Goal: Task Accomplishment & Management: Use online tool/utility

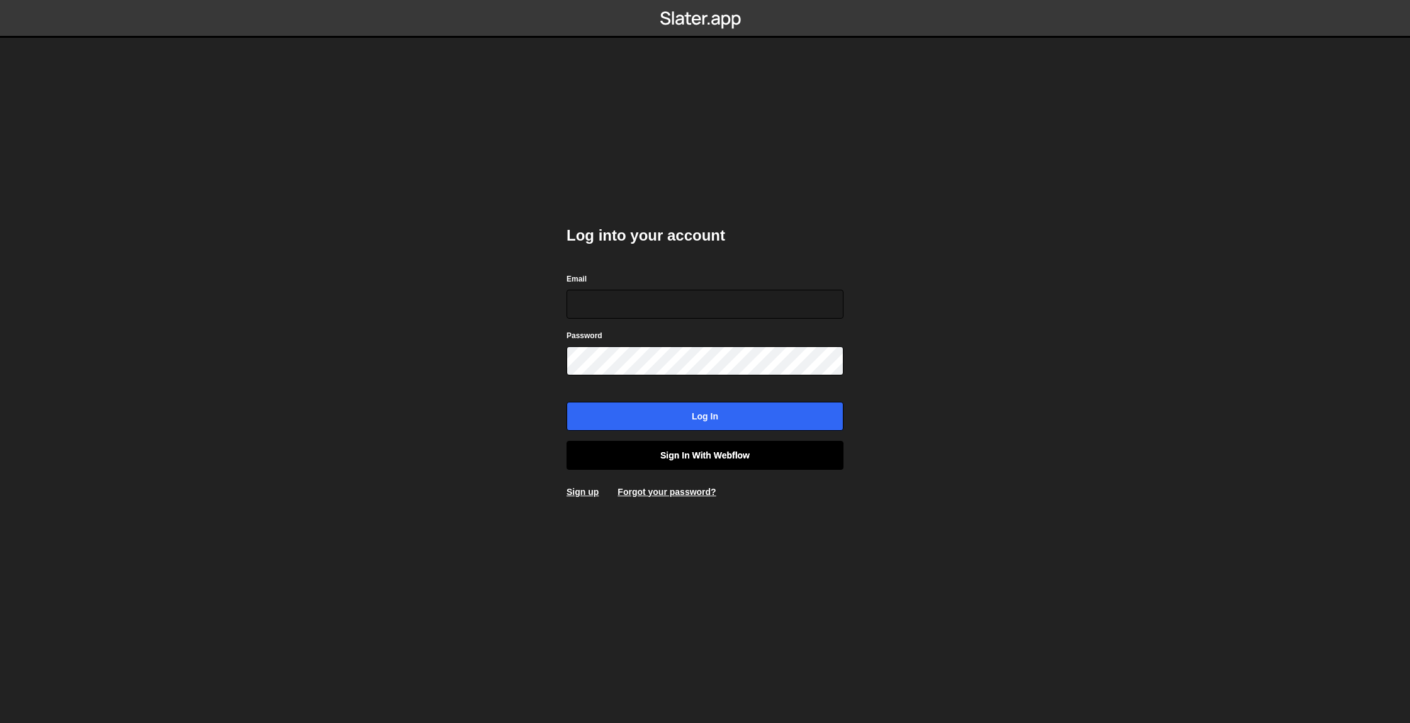
click at [642, 460] on link "Sign in with Webflow" at bounding box center [705, 455] width 277 height 29
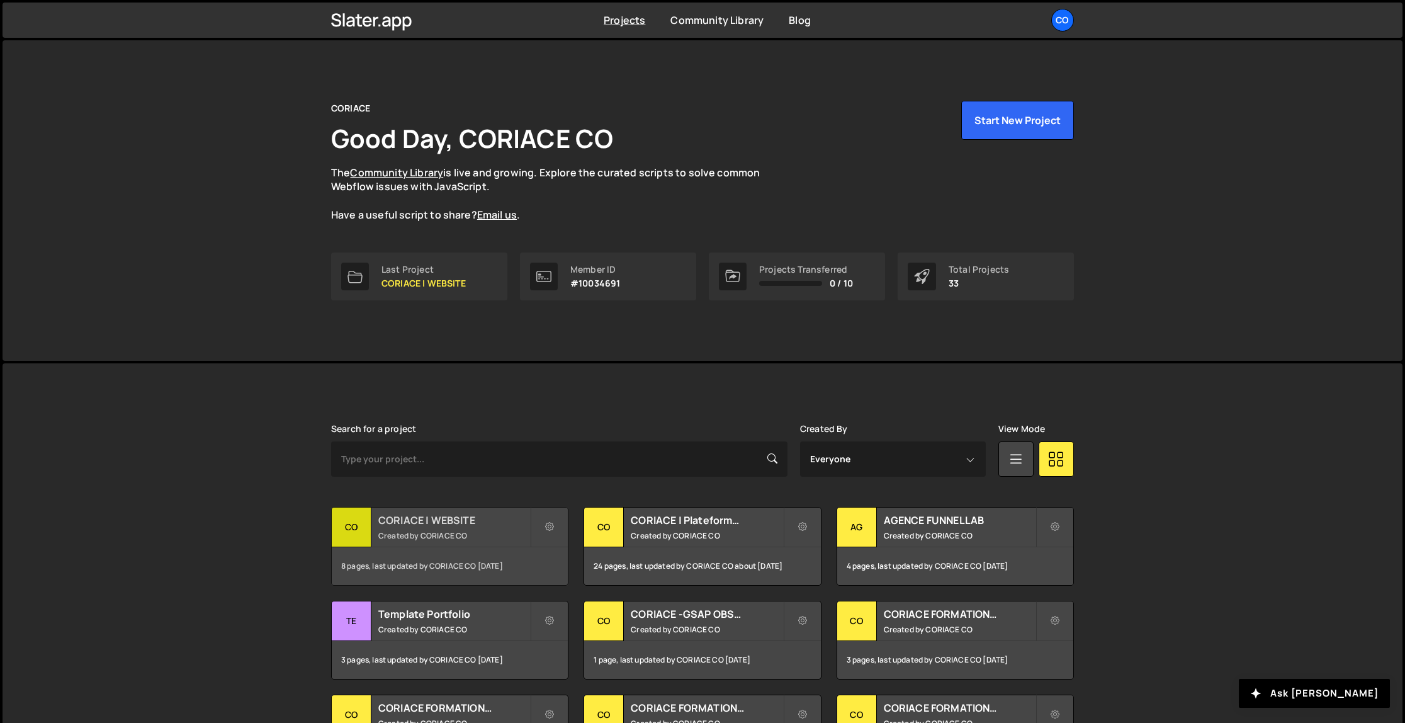
scroll to position [8, 0]
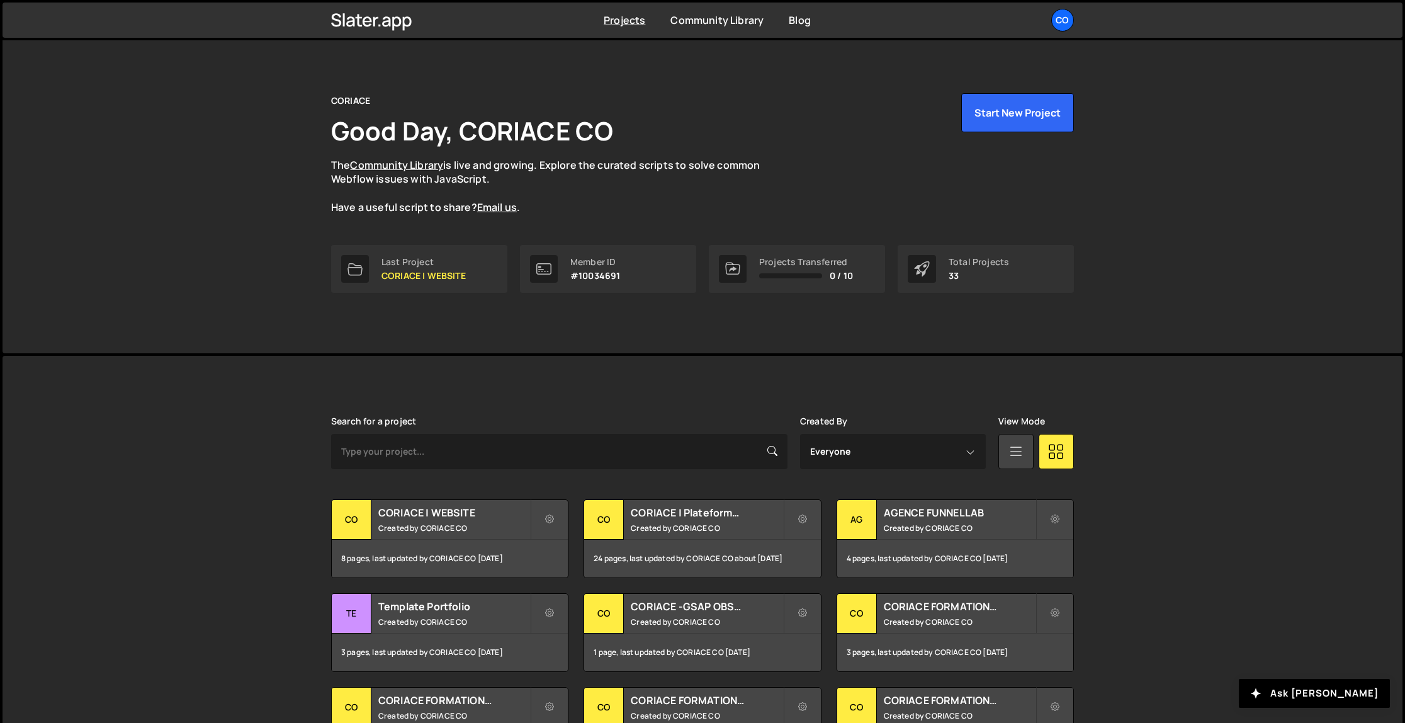
click at [1008, 454] on icon at bounding box center [1016, 450] width 16 height 23
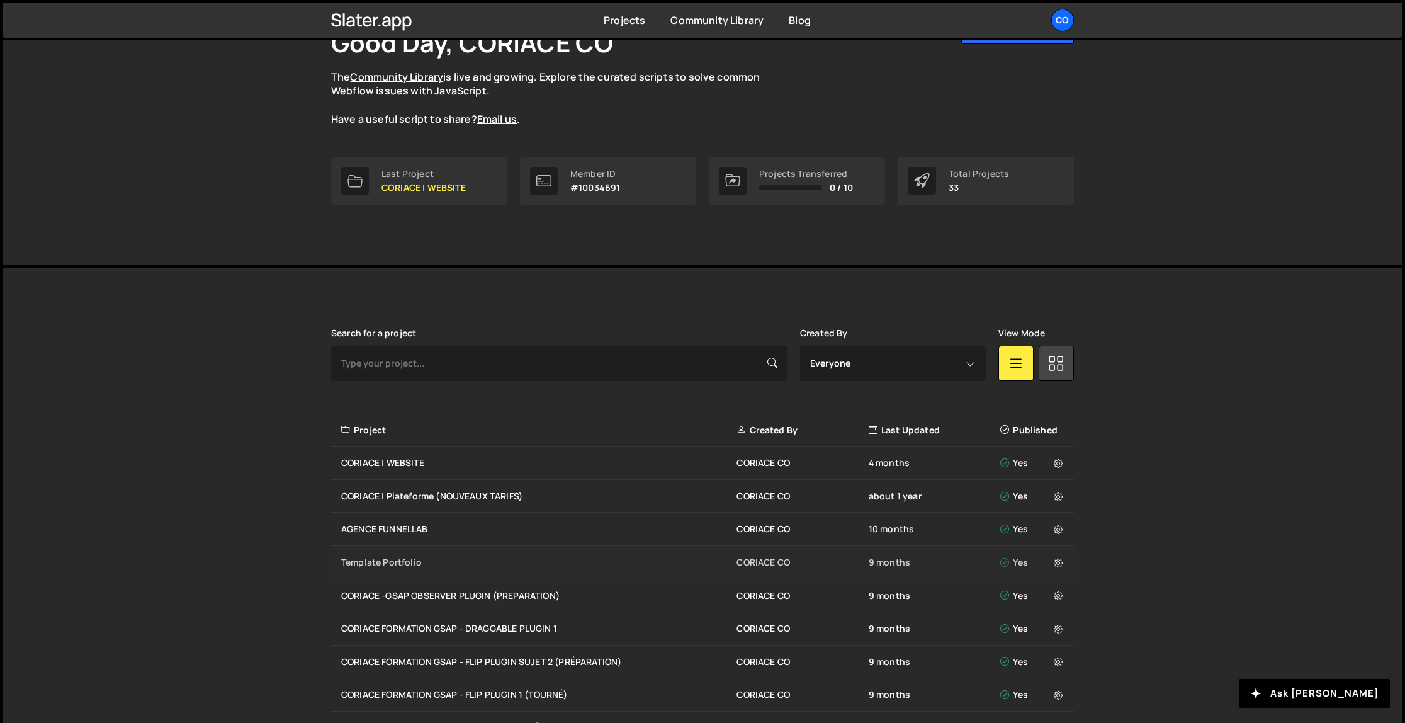
scroll to position [171, 0]
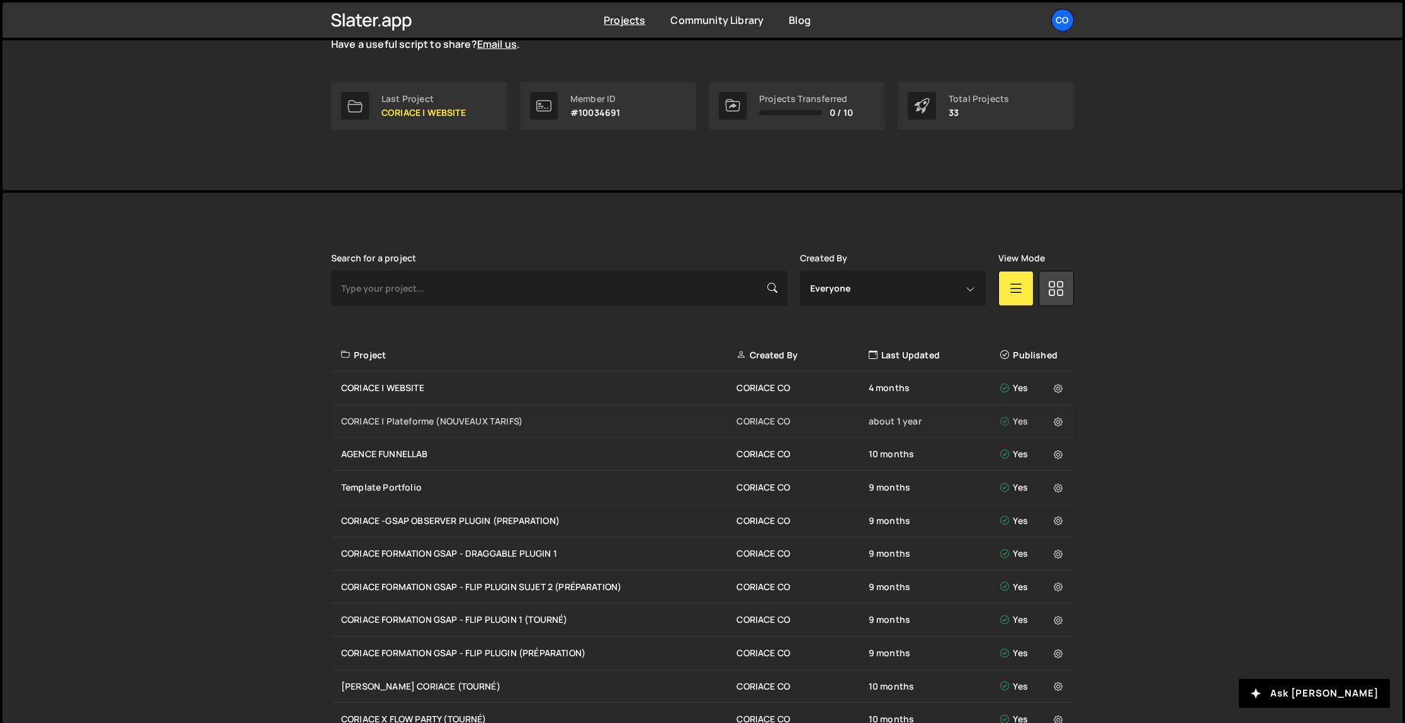
click at [460, 418] on div "CORIACE | Plateforme (NOUVEAUX TARIFS)" at bounding box center [538, 421] width 395 height 13
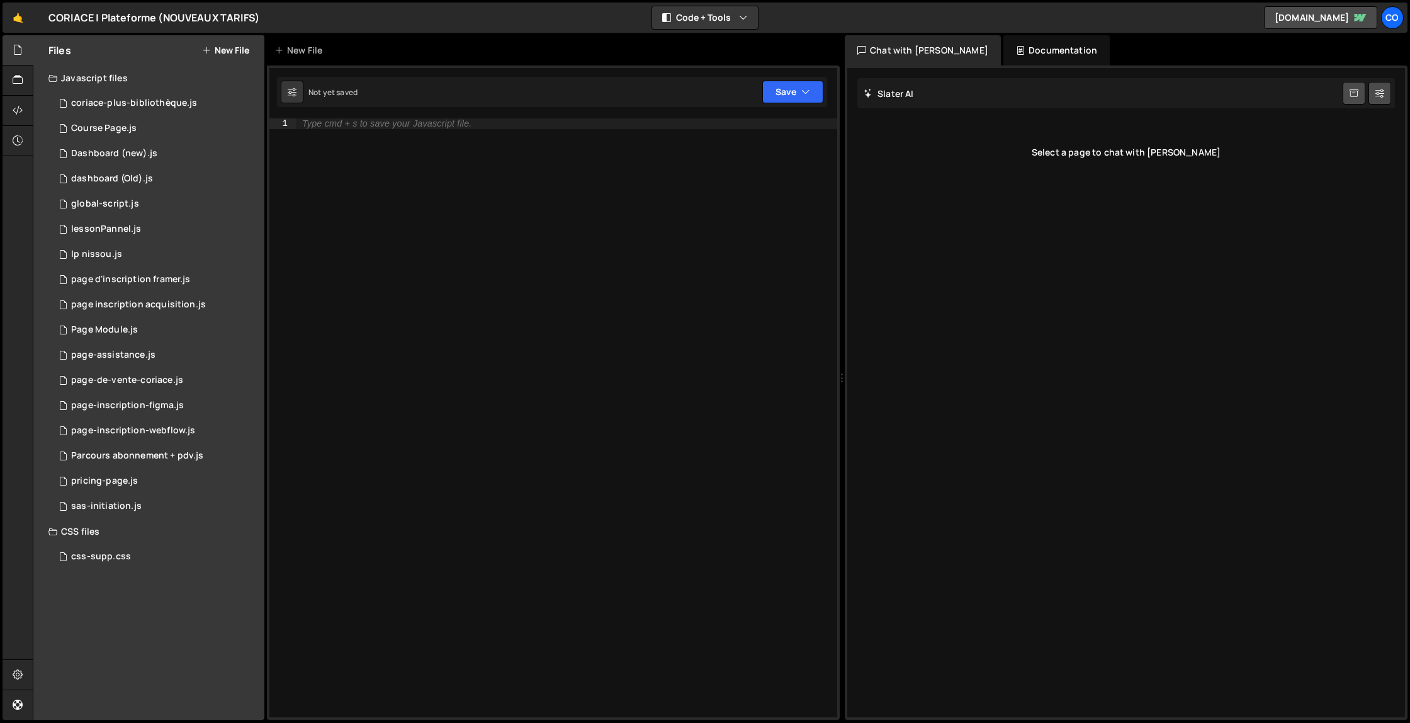
click at [407, 163] on div "Type cmd + s to save your Javascript file." at bounding box center [566, 427] width 541 height 619
click at [123, 150] on div "Dashboard (new).js" at bounding box center [114, 153] width 86 height 11
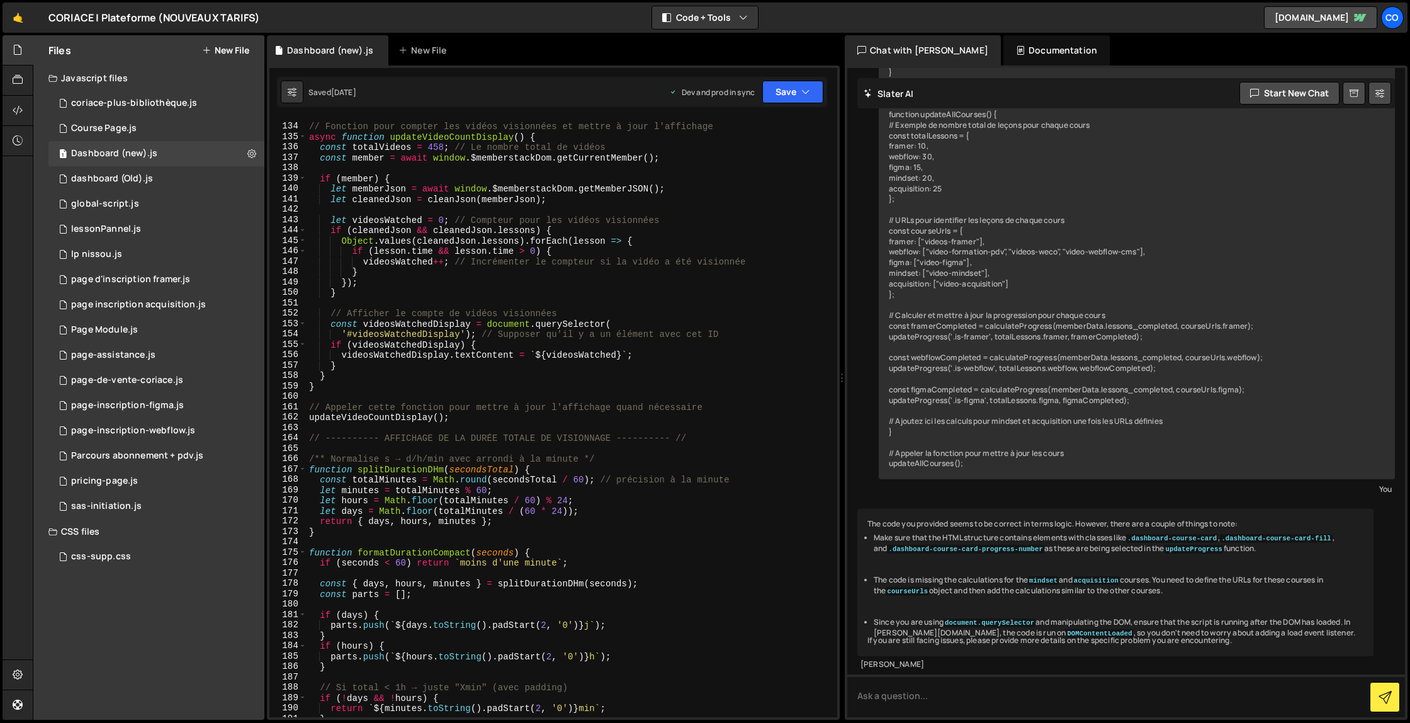
scroll to position [1685, 0]
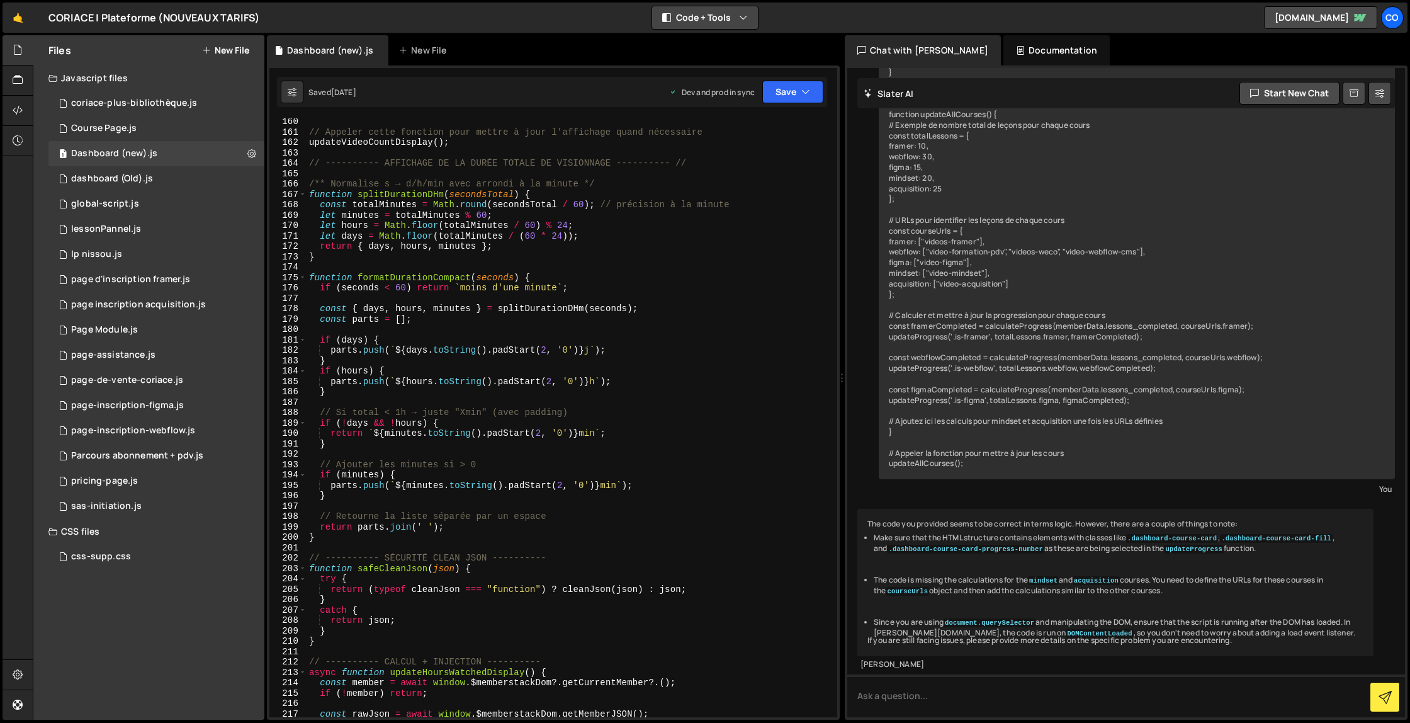
click at [677, 17] on button "Code + Tools" at bounding box center [705, 17] width 106 height 23
click at [700, 47] on button "Code Only" at bounding box center [706, 45] width 106 height 23
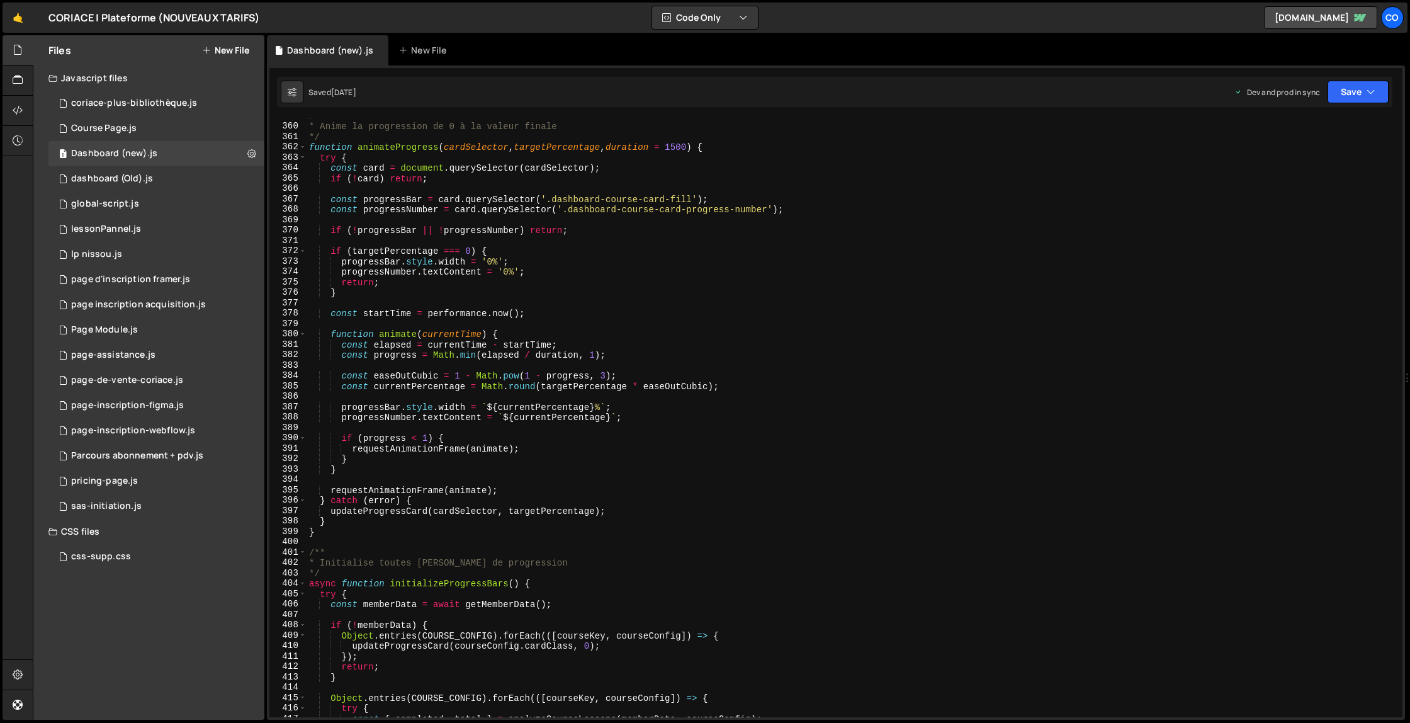
scroll to position [3732, 0]
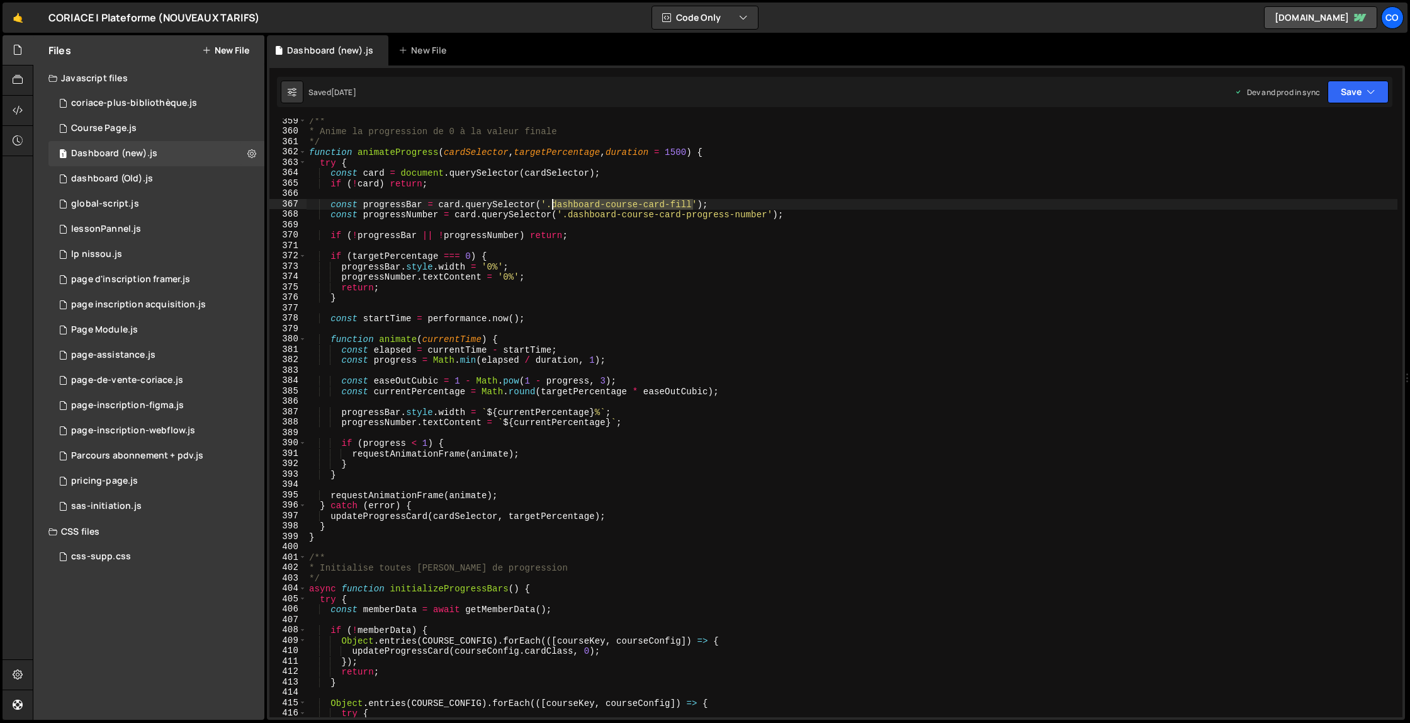
drag, startPoint x: 691, startPoint y: 201, endPoint x: 553, endPoint y: 205, distance: 138.6
click at [553, 205] on div "/** * Anime la progression de 0 à la valeur finale */ function animateProgress …" at bounding box center [852, 425] width 1091 height 619
paste textarea "_last-lesson"
click at [658, 269] on div "/** * Anime la progression de 0 à la valeur finale */ function animateProgress …" at bounding box center [852, 425] width 1091 height 619
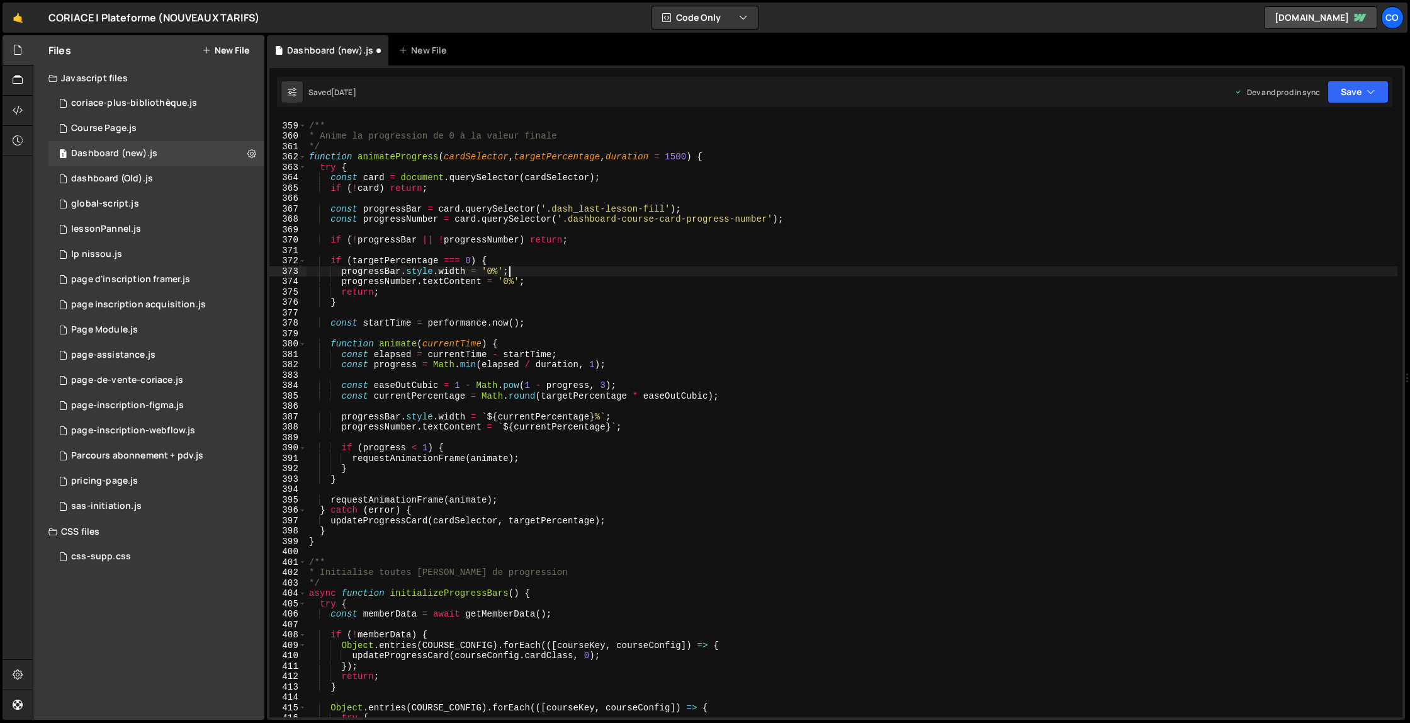
scroll to position [3722, 0]
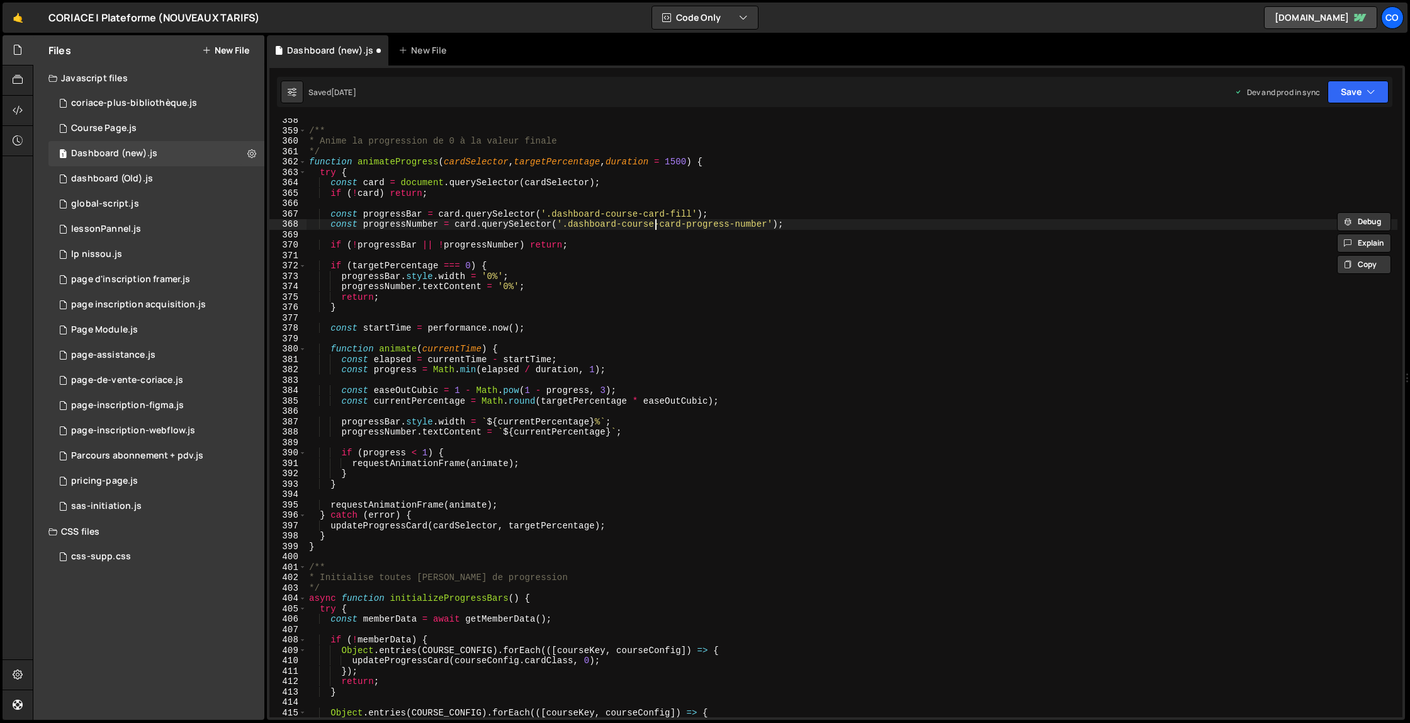
click at [657, 225] on div "/** * Anime la progression de 0 à la valeur finale */ function animateProgress …" at bounding box center [852, 424] width 1091 height 619
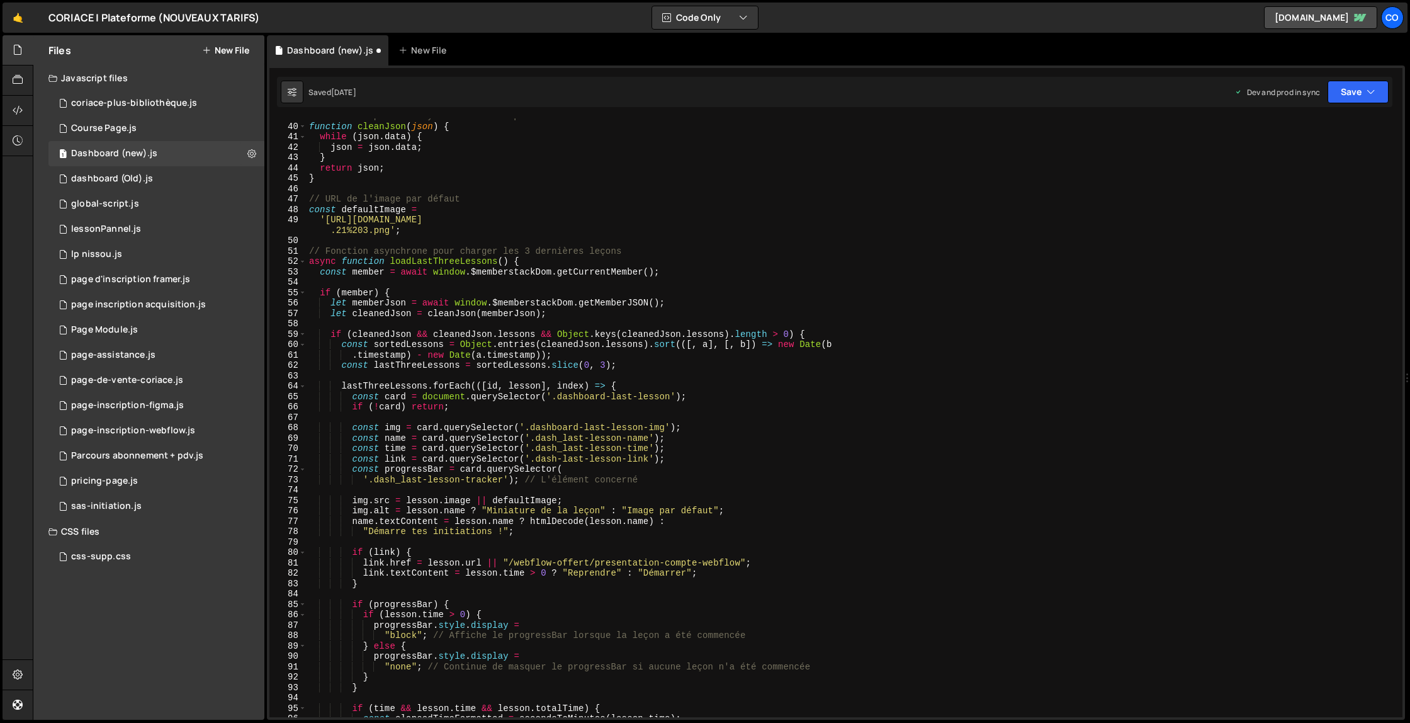
scroll to position [402, 0]
drag, startPoint x: 503, startPoint y: 480, endPoint x: 375, endPoint y: 484, distance: 127.9
click at [375, 484] on div "// Fonction pour nettoyer le JSON récupéré function cleanJson ( json ) { while …" at bounding box center [852, 420] width 1091 height 619
paste textarea "fill"
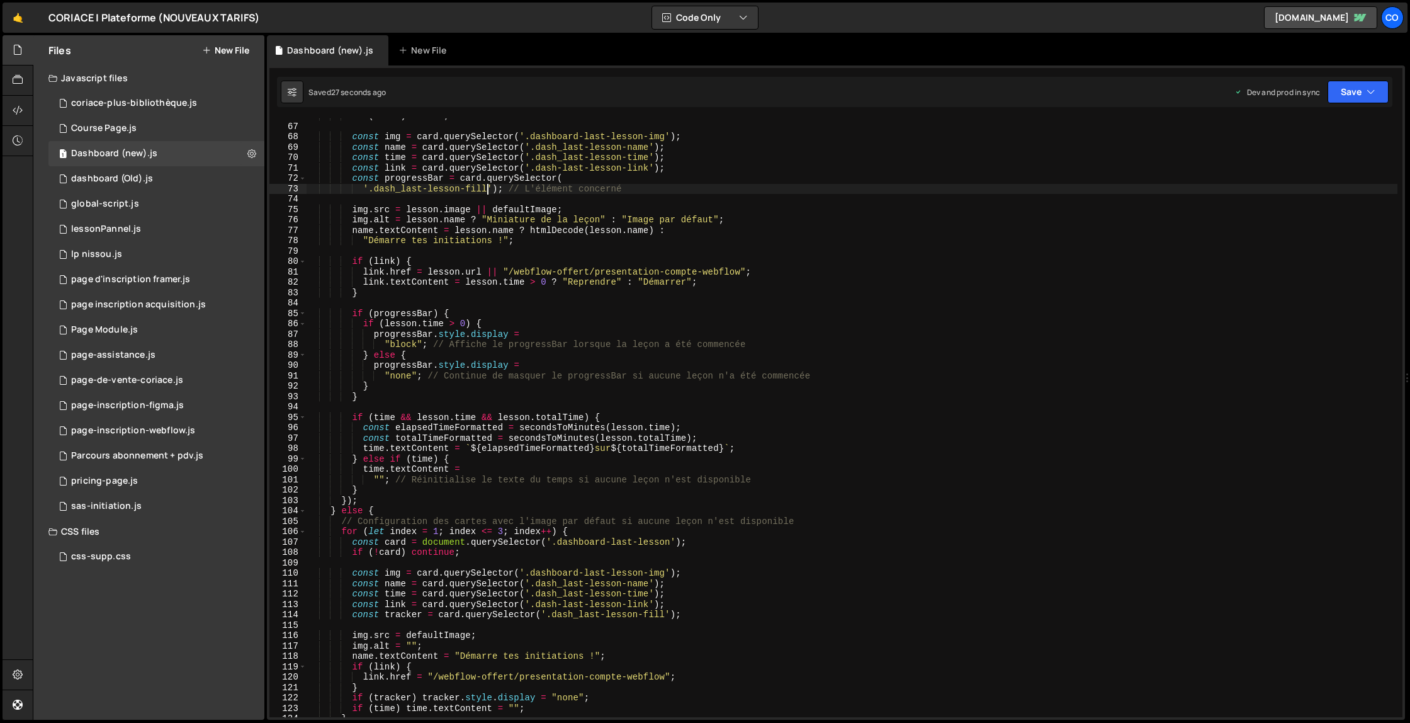
scroll to position [693, 0]
drag, startPoint x: 665, startPoint y: 618, endPoint x: 553, endPoint y: 614, distance: 112.1
click at [553, 614] on div "if ( ! card ) return ; const img = card . querySelector ( '.dashboard-last-less…" at bounding box center [852, 420] width 1091 height 619
paste textarea "name.textContent = "Démarre tes initiations !""
click at [711, 652] on div "if ( ! card ) return ; const img = card . querySelector ( '.dashboard-last-less…" at bounding box center [852, 420] width 1091 height 619
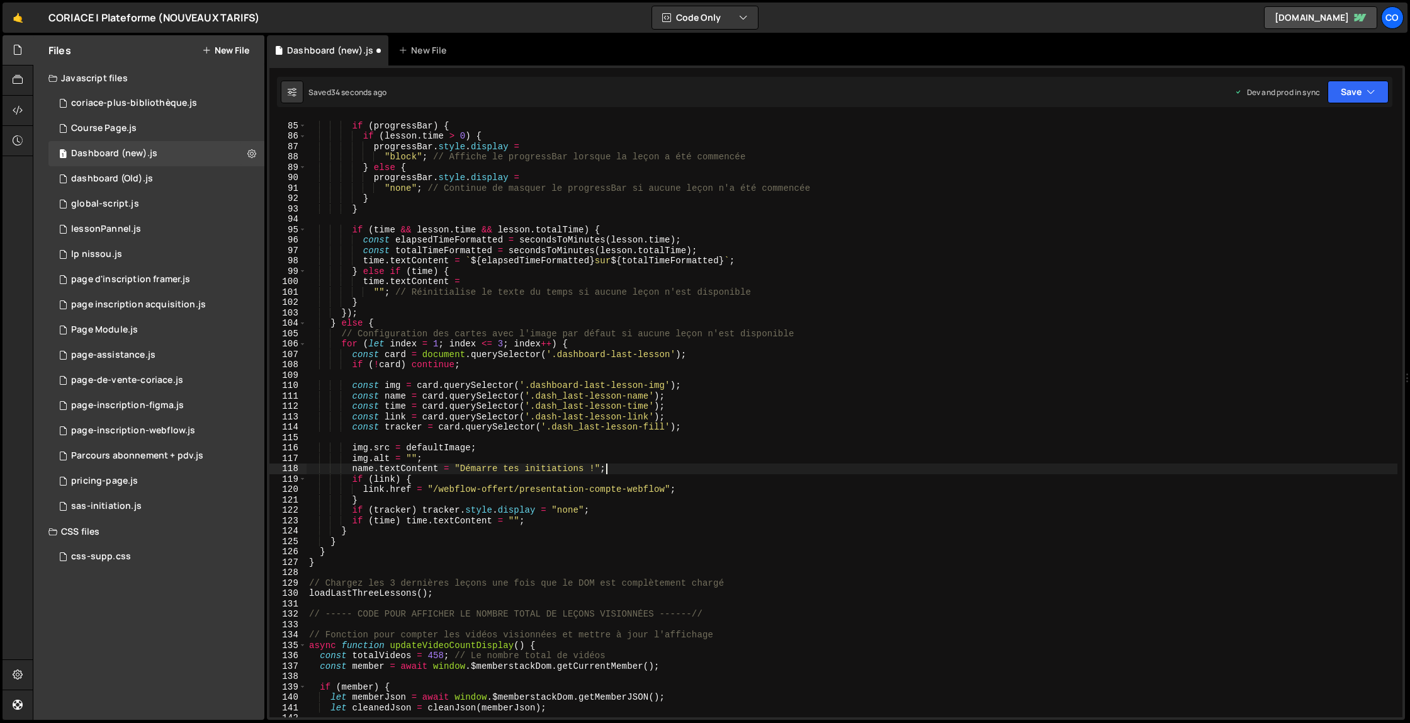
scroll to position [930, 0]
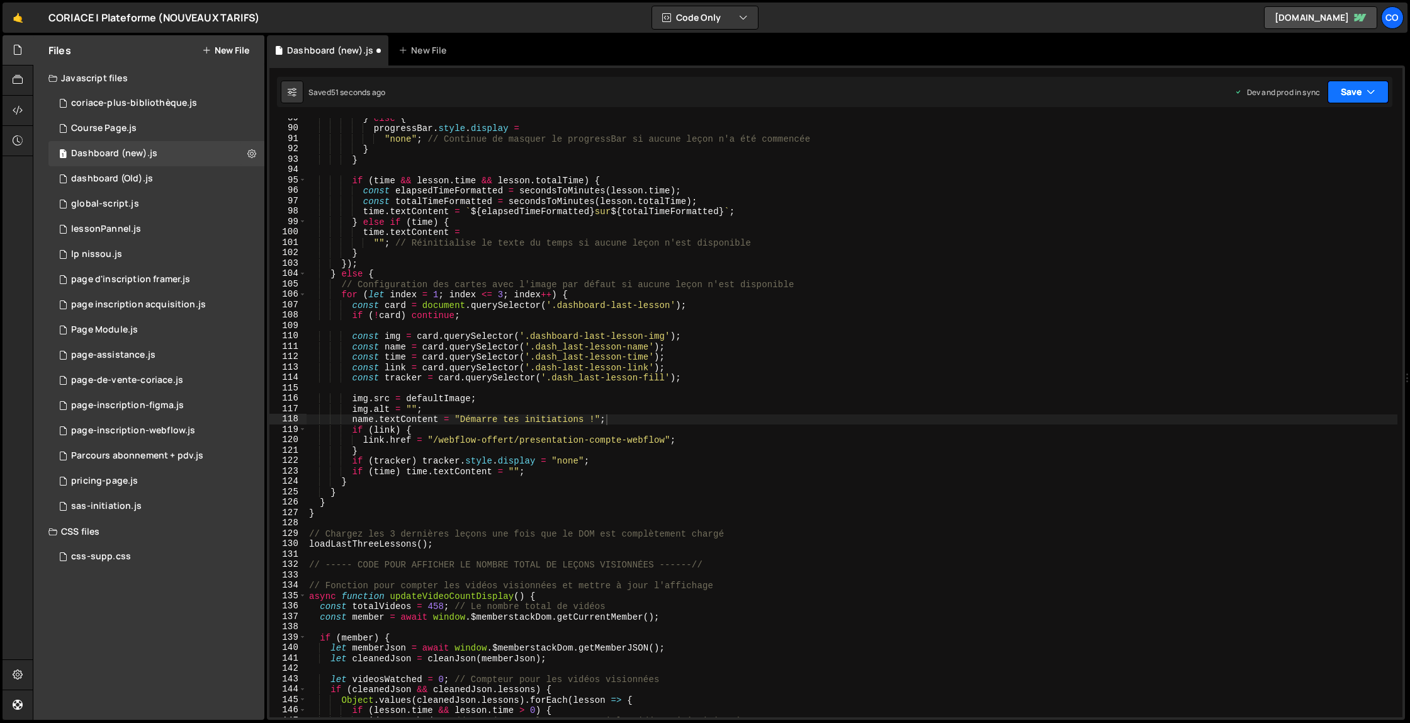
click at [1354, 91] on button "Save" at bounding box center [1358, 92] width 61 height 23
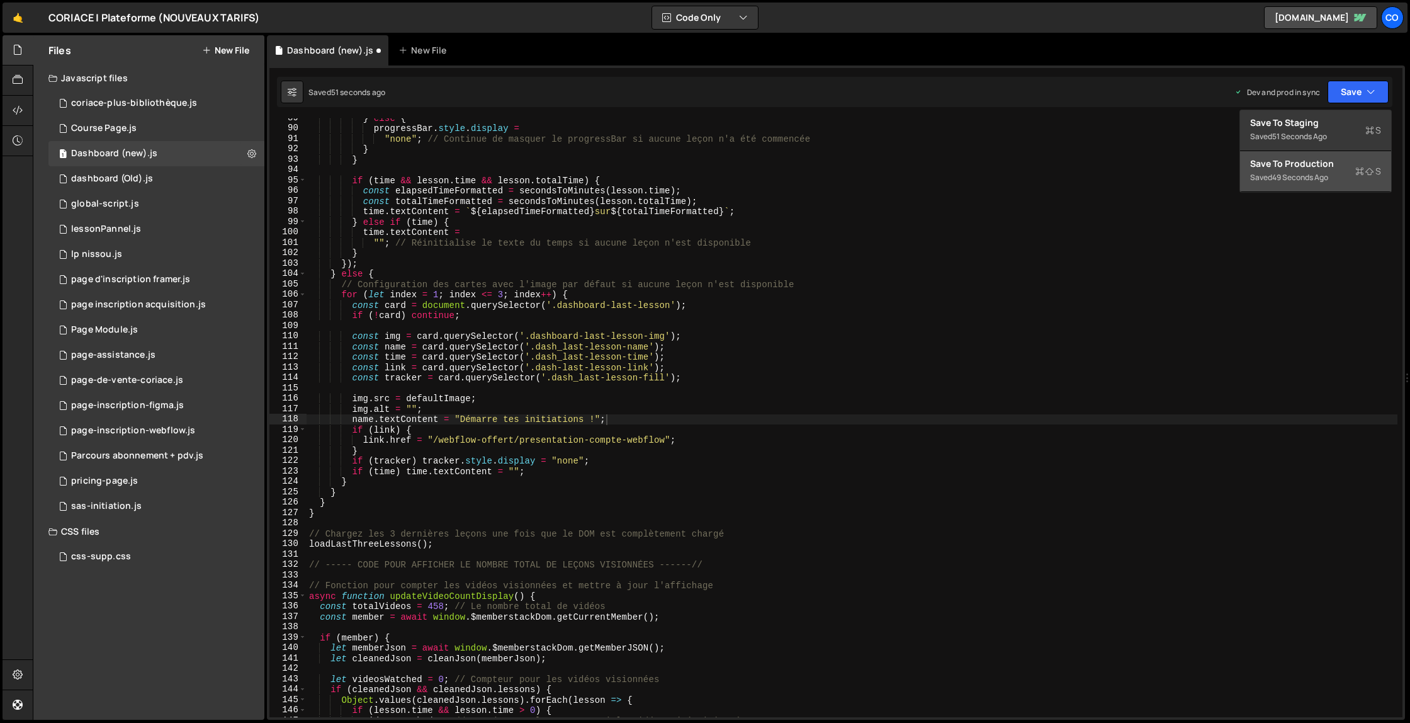
click at [1315, 160] on div "Save to Production S" at bounding box center [1315, 163] width 131 height 13
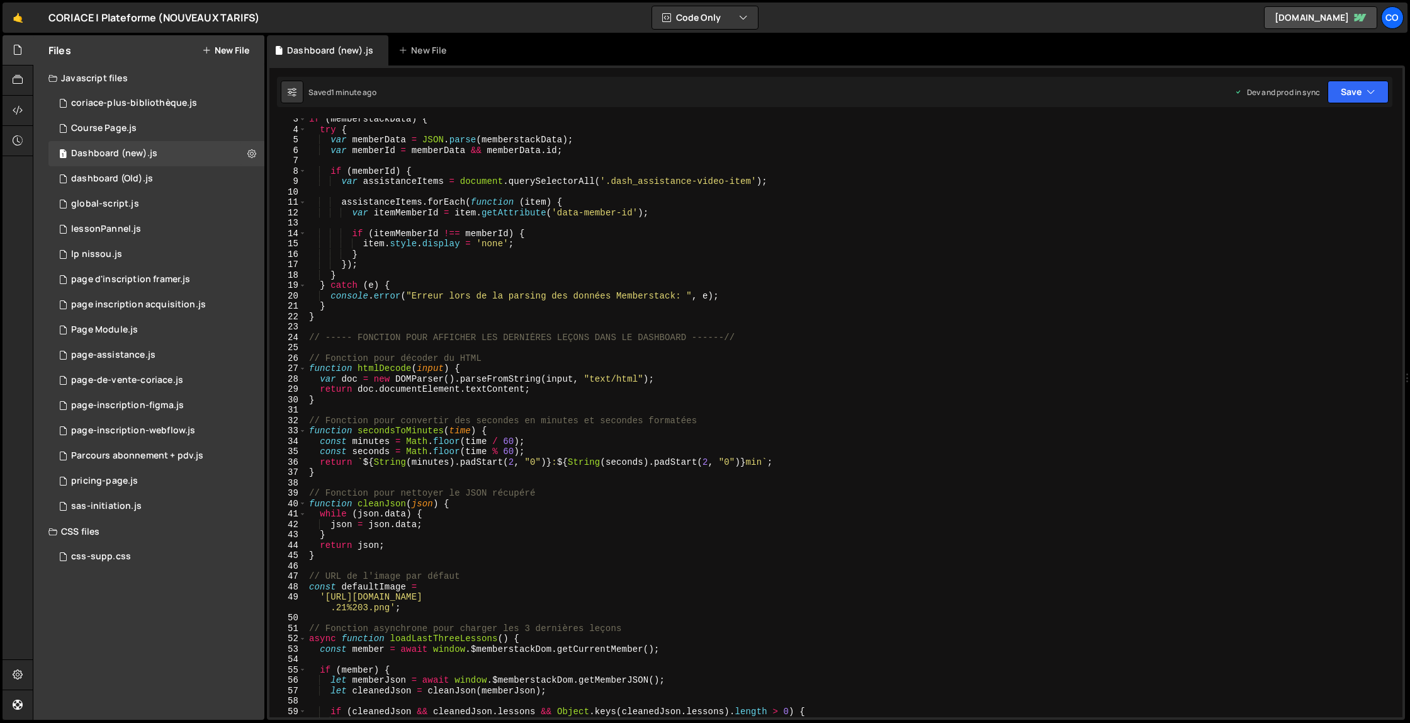
scroll to position [0, 0]
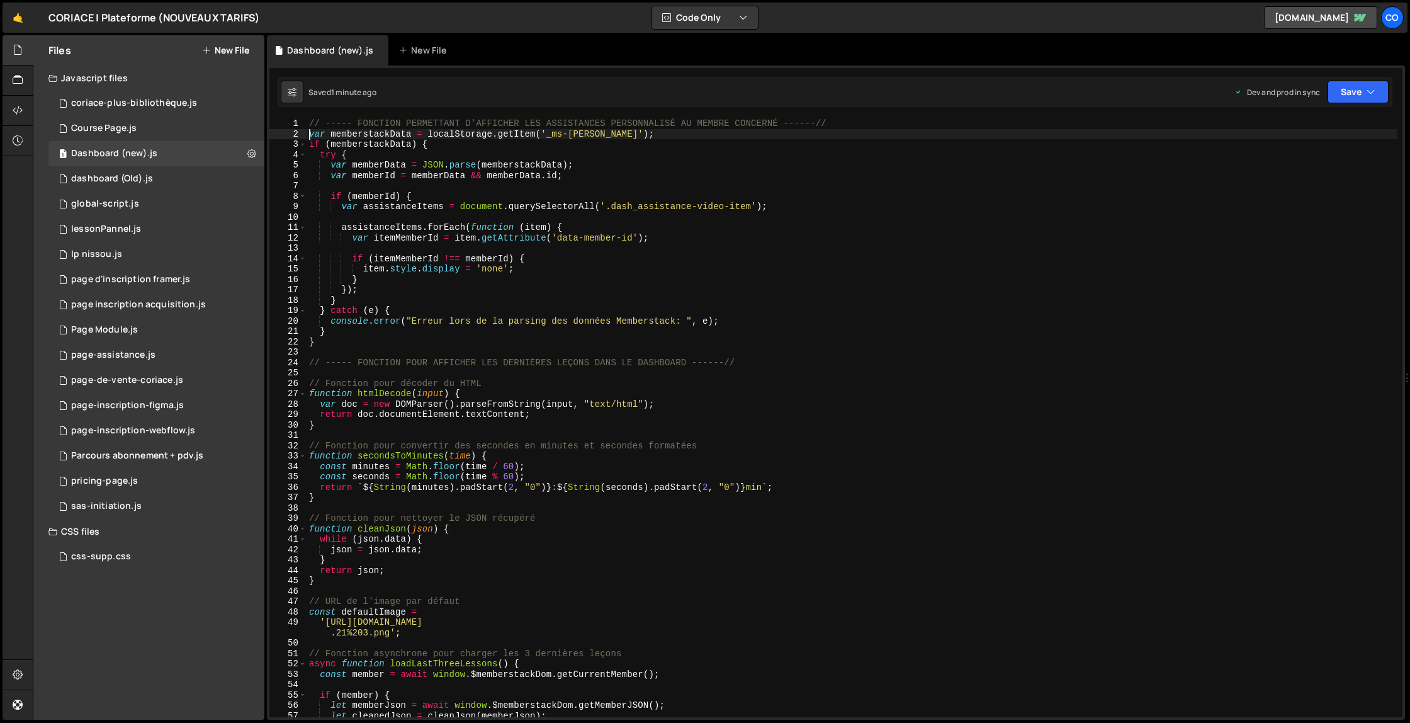
click at [311, 133] on div "// ----- FONCTION PERMETTANT D'AFFICHER LES ASSISTANCES PERSONNALISÉ AU MEMBRE …" at bounding box center [852, 427] width 1091 height 619
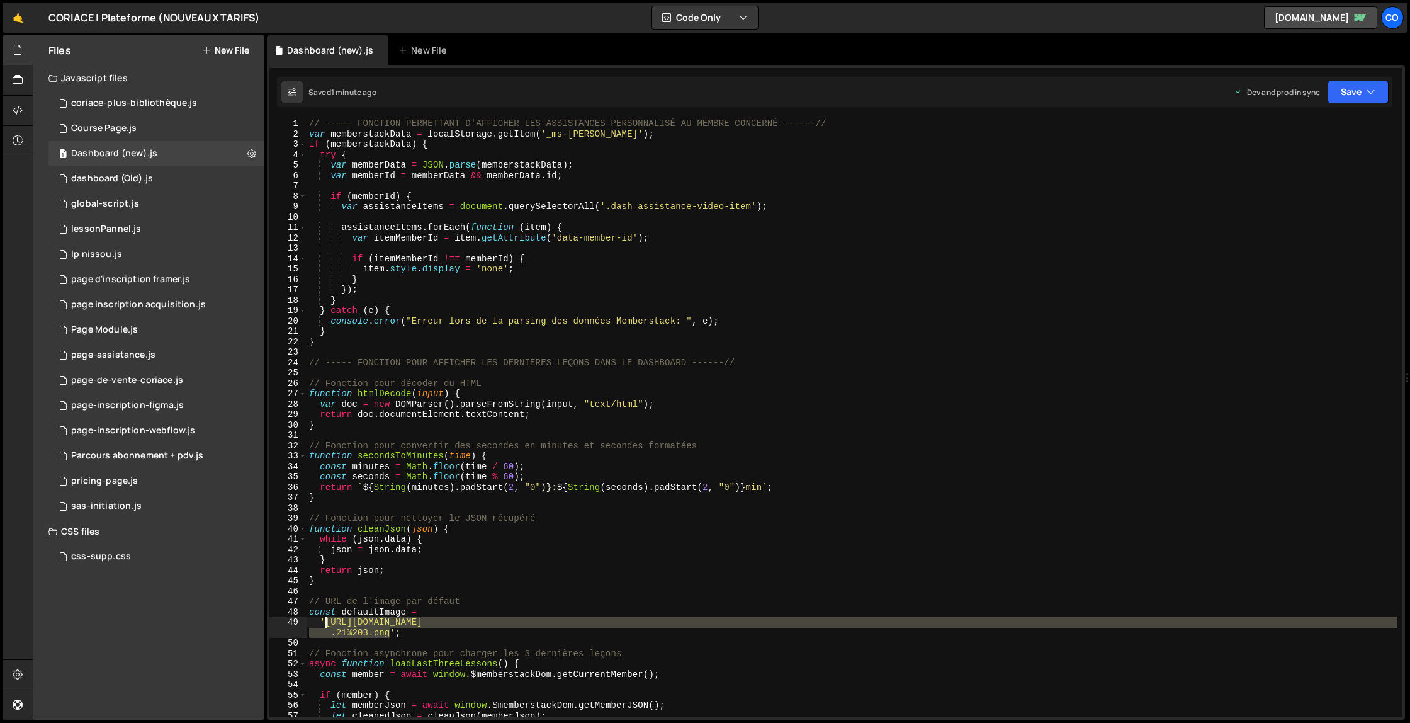
drag, startPoint x: 390, startPoint y: 634, endPoint x: 327, endPoint y: 623, distance: 63.2
click at [327, 623] on div "// ----- FONCTION PERMETTANT D'AFFICHER LES ASSISTANCES PERSONNALISÉ AU MEMBRE …" at bounding box center [852, 427] width 1091 height 619
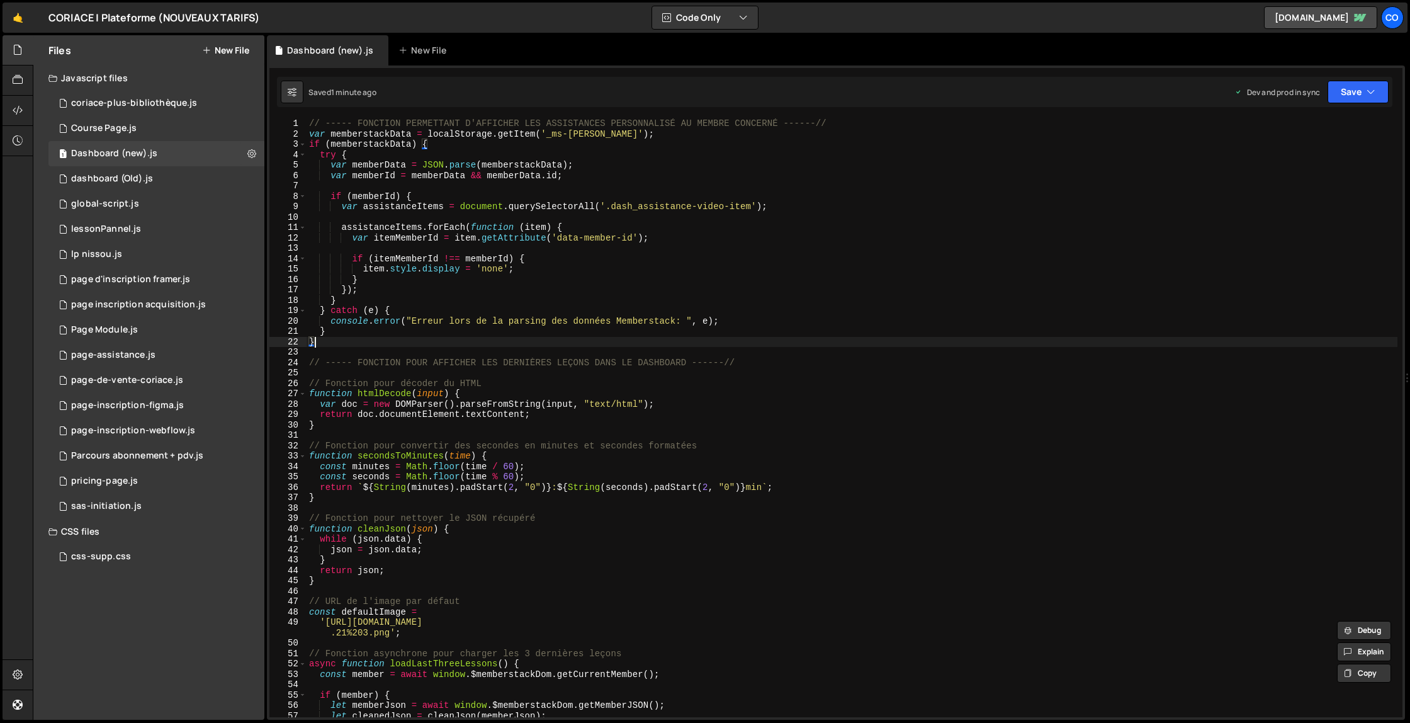
click at [359, 338] on div "// ----- FONCTION PERMETTANT D'AFFICHER LES ASSISTANCES PERSONNALISÉ AU MEMBRE …" at bounding box center [852, 427] width 1091 height 619
click at [309, 135] on div "// ----- FONCTION PERMETTANT D'AFFICHER LES ASSISTANCES PERSONNALISÉ AU MEMBRE …" at bounding box center [852, 427] width 1091 height 619
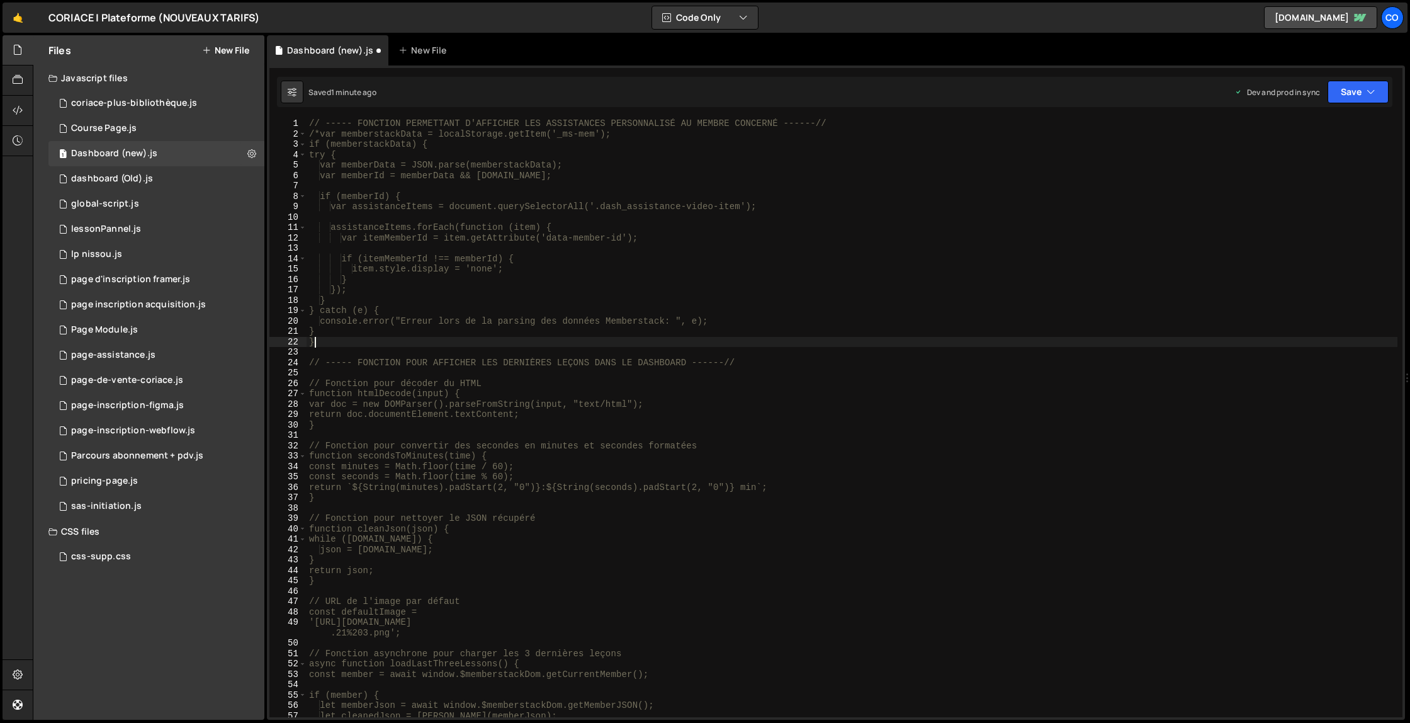
click at [332, 343] on div "// ----- FONCTION PERMETTANT D'AFFICHER LES ASSISTANCES PERSONNALISÉ AU MEMBRE …" at bounding box center [852, 427] width 1091 height 619
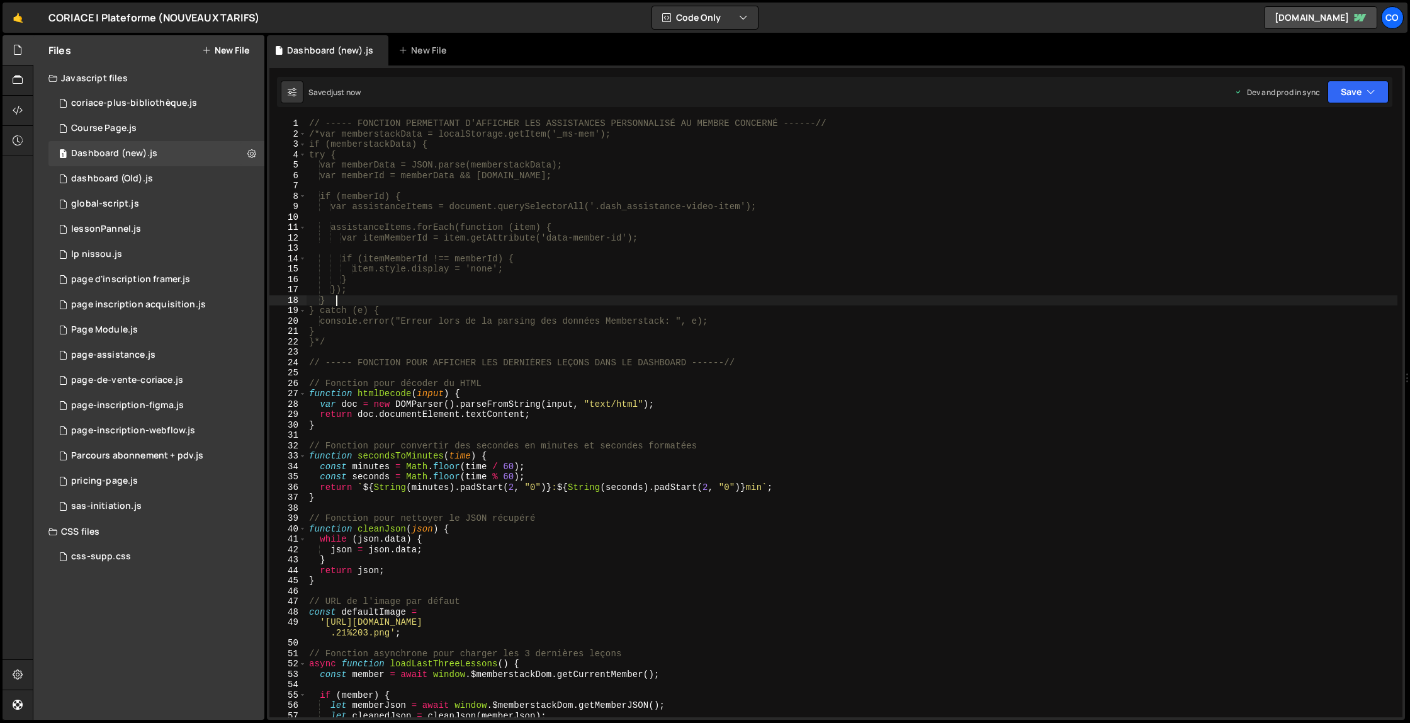
click at [577, 303] on div "// ----- FONCTION PERMETTANT D'AFFICHER LES ASSISTANCES PERSONNALISÉ AU MEMBRE …" at bounding box center [852, 427] width 1091 height 619
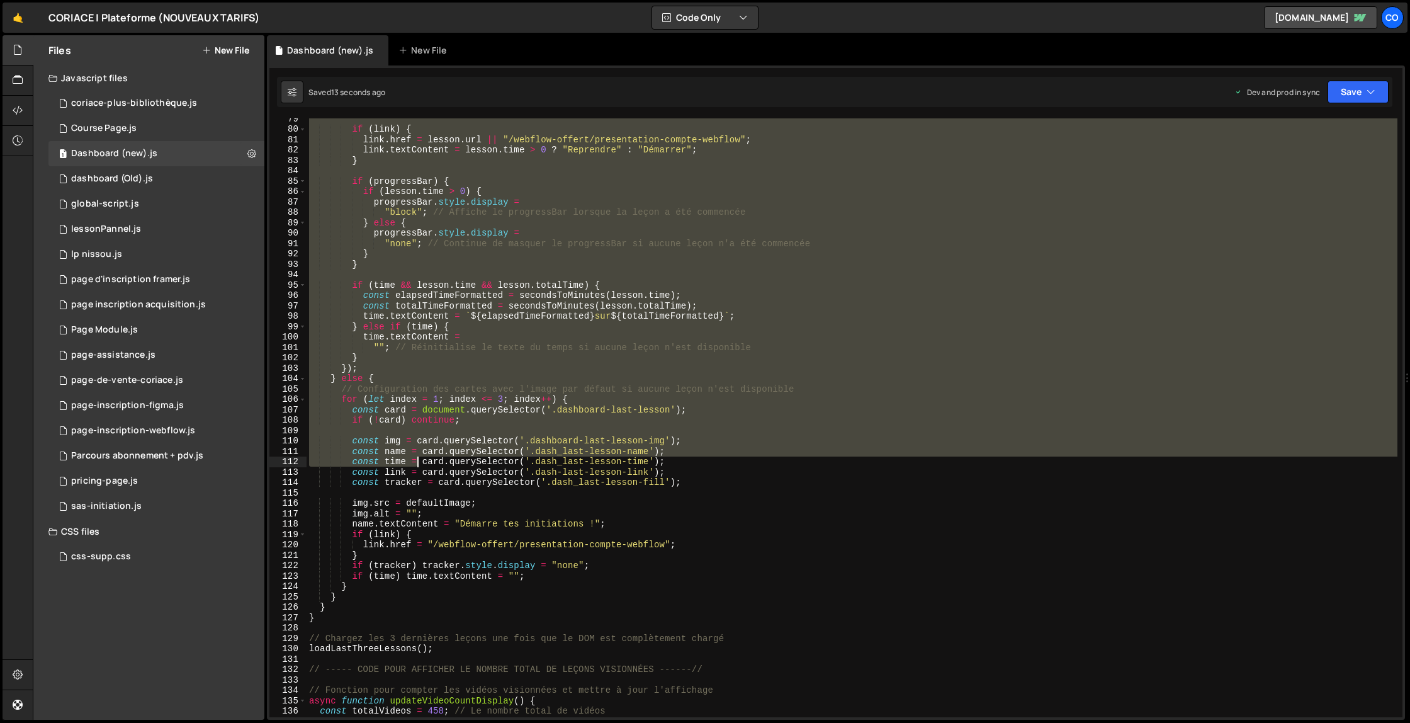
scroll to position [945, 0]
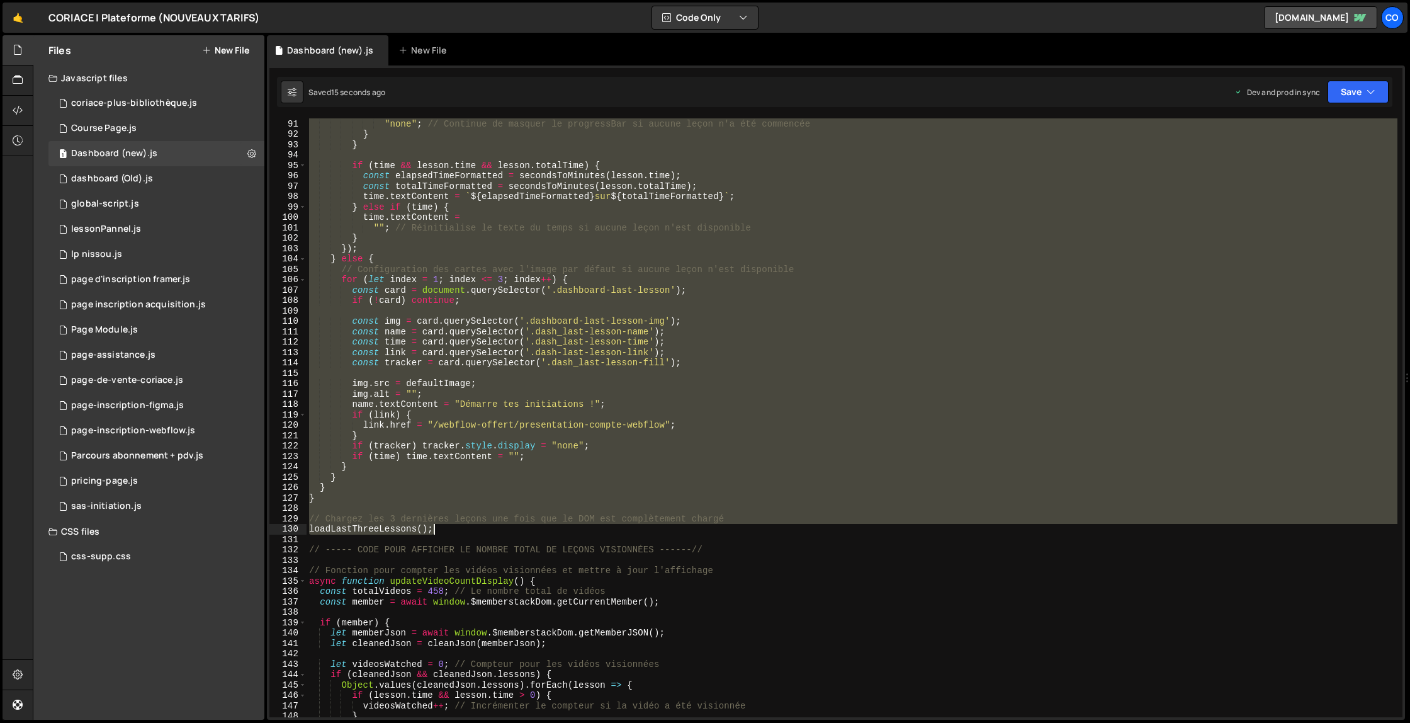
drag, startPoint x: 310, startPoint y: 273, endPoint x: 459, endPoint y: 531, distance: 297.8
click at [459, 532] on div "progressBar . style . display = "none" ; // Continue de masquer le progressBar …" at bounding box center [852, 417] width 1091 height 619
paste textarea "}"
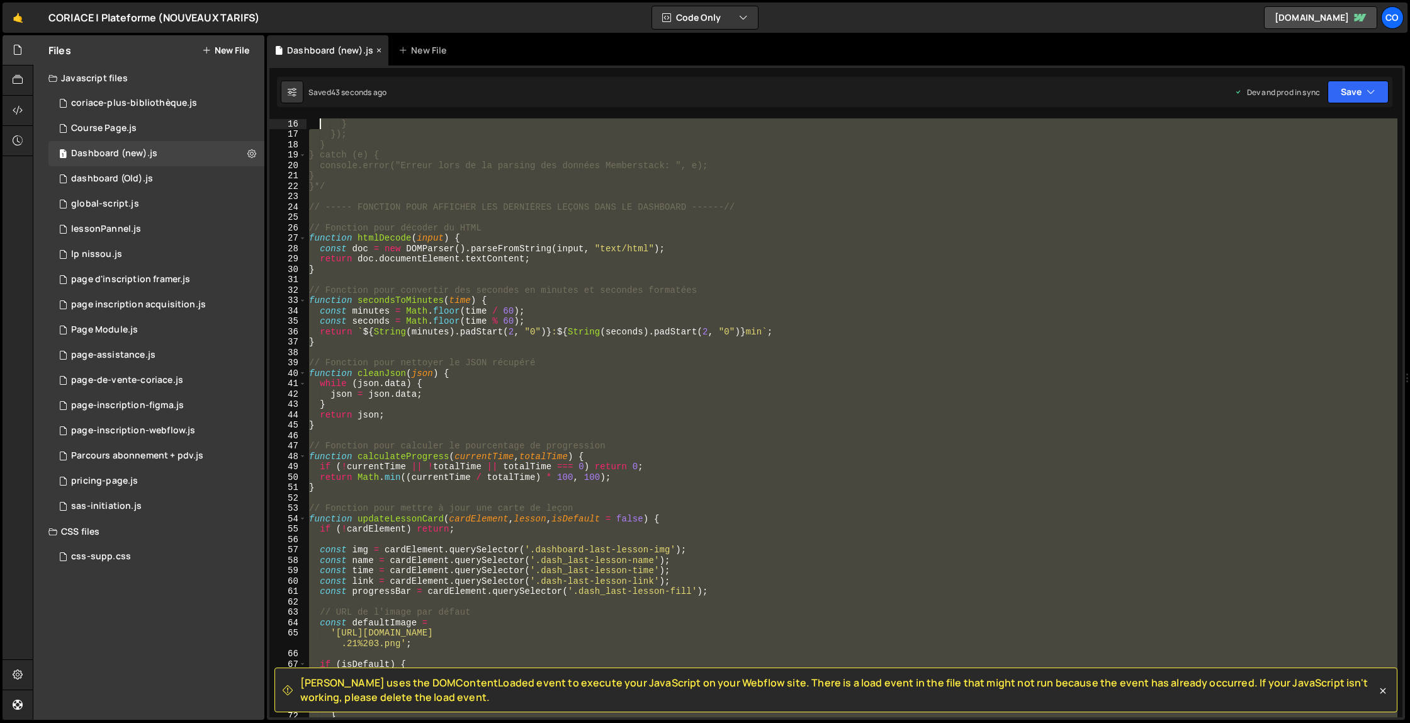
scroll to position [0, 0]
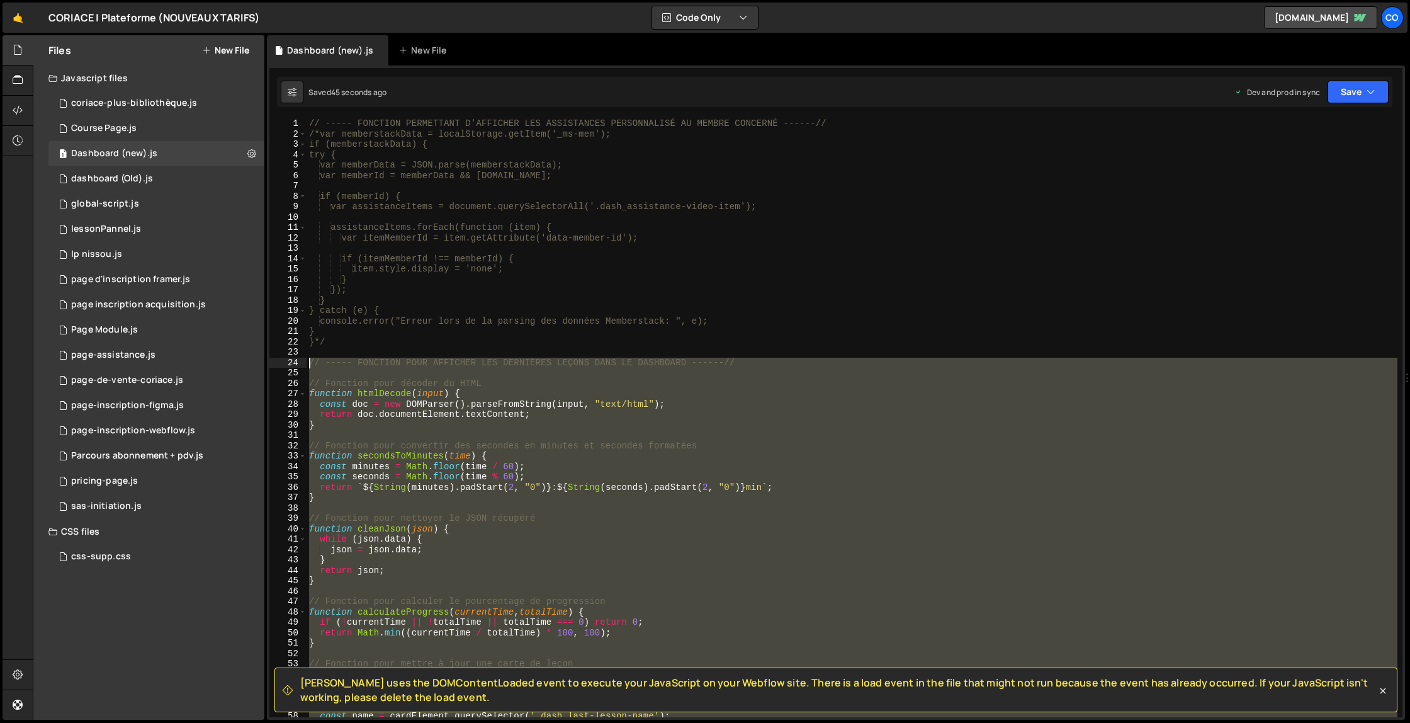
drag, startPoint x: 319, startPoint y: 550, endPoint x: 309, endPoint y: 365, distance: 185.3
click at [309, 365] on div "// ----- FONCTION PERMETTANT D'AFFICHER LES ASSISTANCES PERSONNALISÉ AU MEMBRE …" at bounding box center [852, 427] width 1091 height 619
paste textarea "initializeDashboard();"
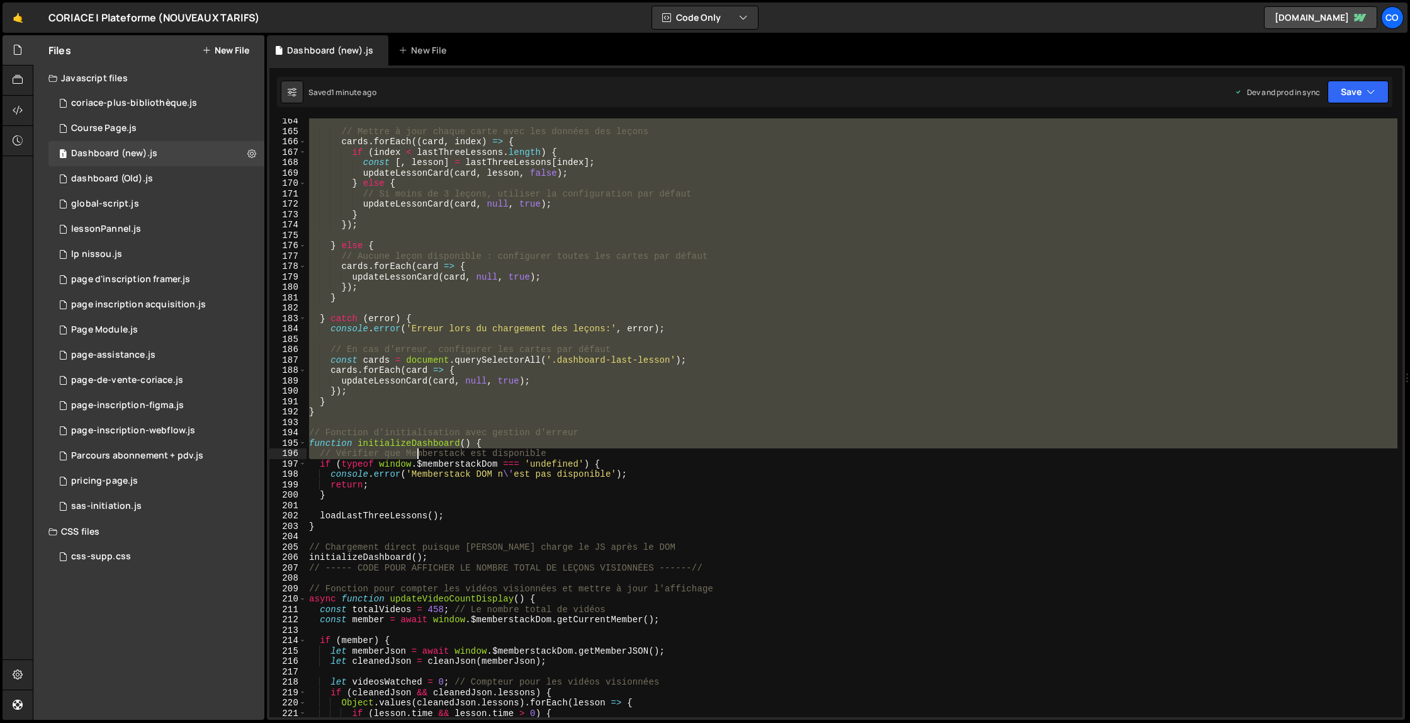
scroll to position [1751, 0]
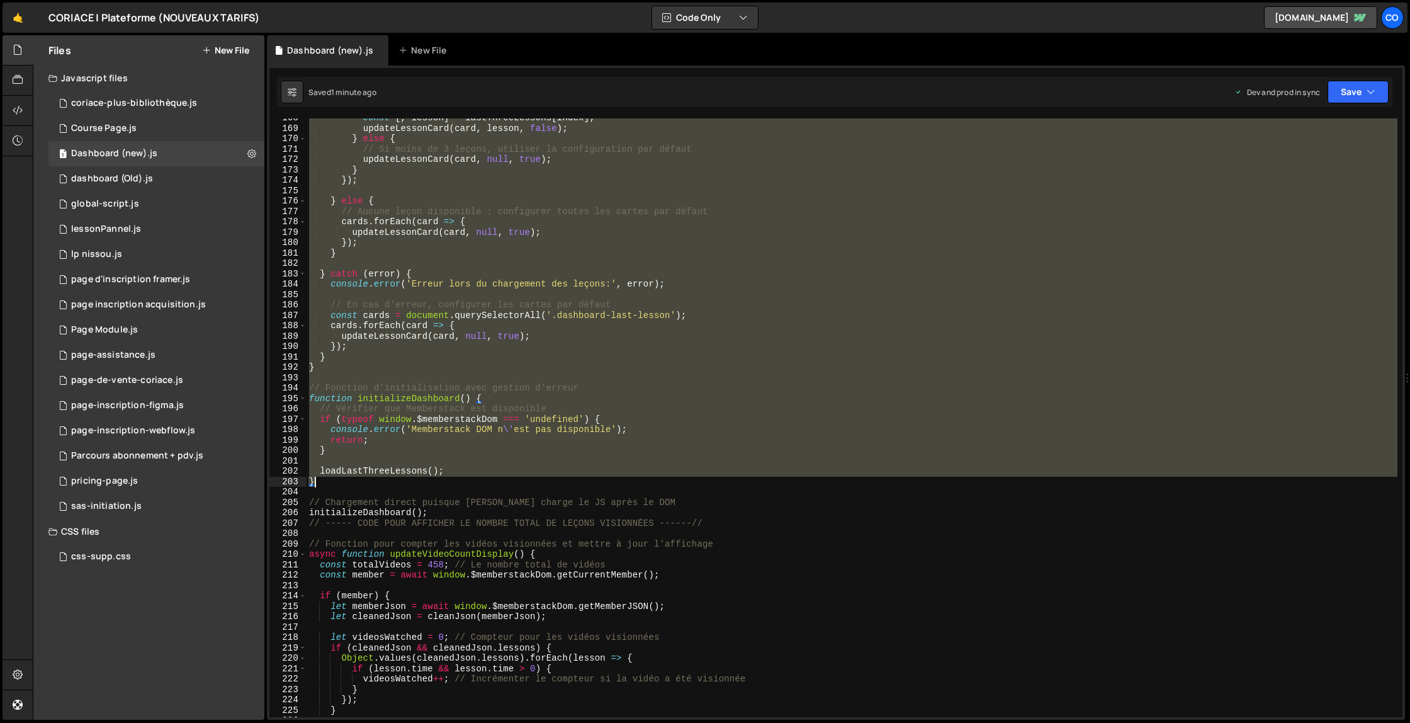
drag, startPoint x: 310, startPoint y: 358, endPoint x: 365, endPoint y: 485, distance: 138.1
click at [365, 485] on div "const [ , lesson ] = lastThreeLessons [ index ] ; updateLessonCard ( card , les…" at bounding box center [852, 422] width 1091 height 619
paste textarea "loadLastThreeLessons();"
type textarea "loadLastThreeLessons();"
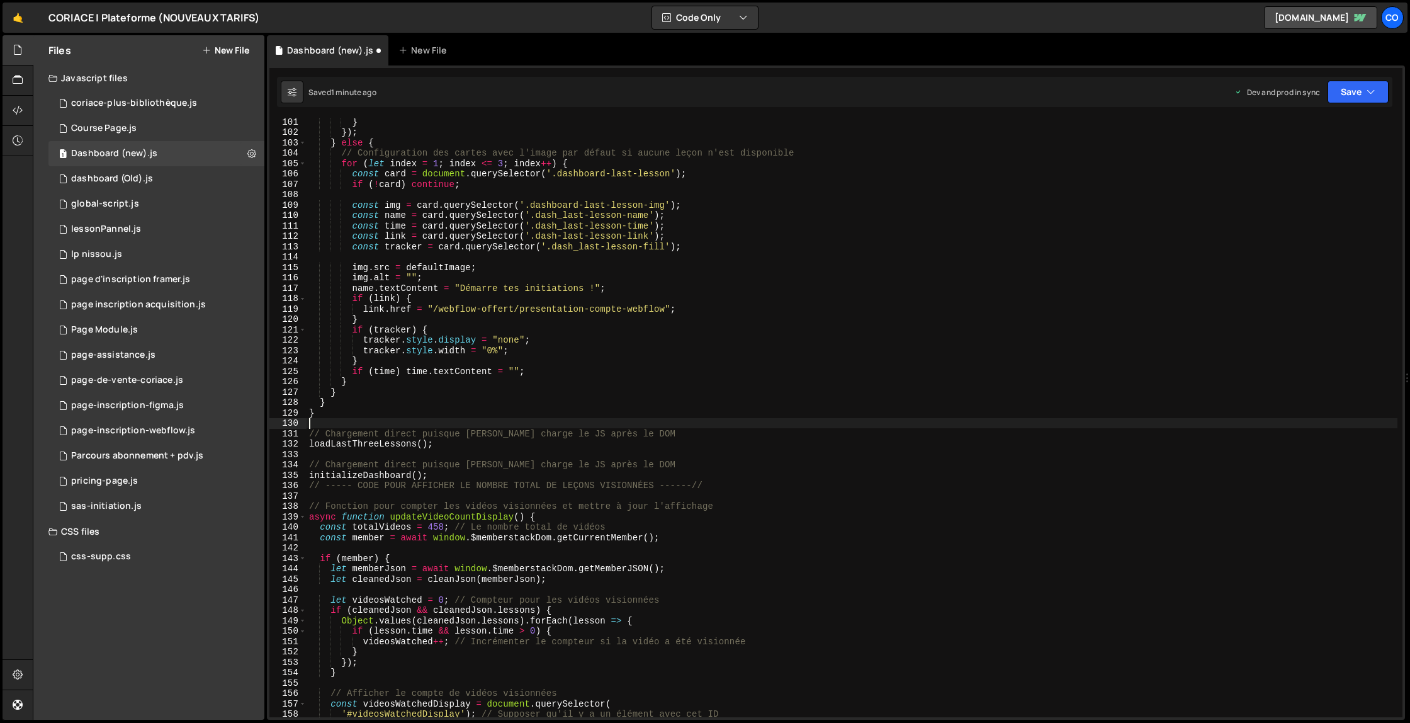
scroll to position [1051, 0]
click at [436, 444] on div "} }) ; } else { // Configuration des cartes avec l'image par défaut si aucune l…" at bounding box center [852, 425] width 1091 height 619
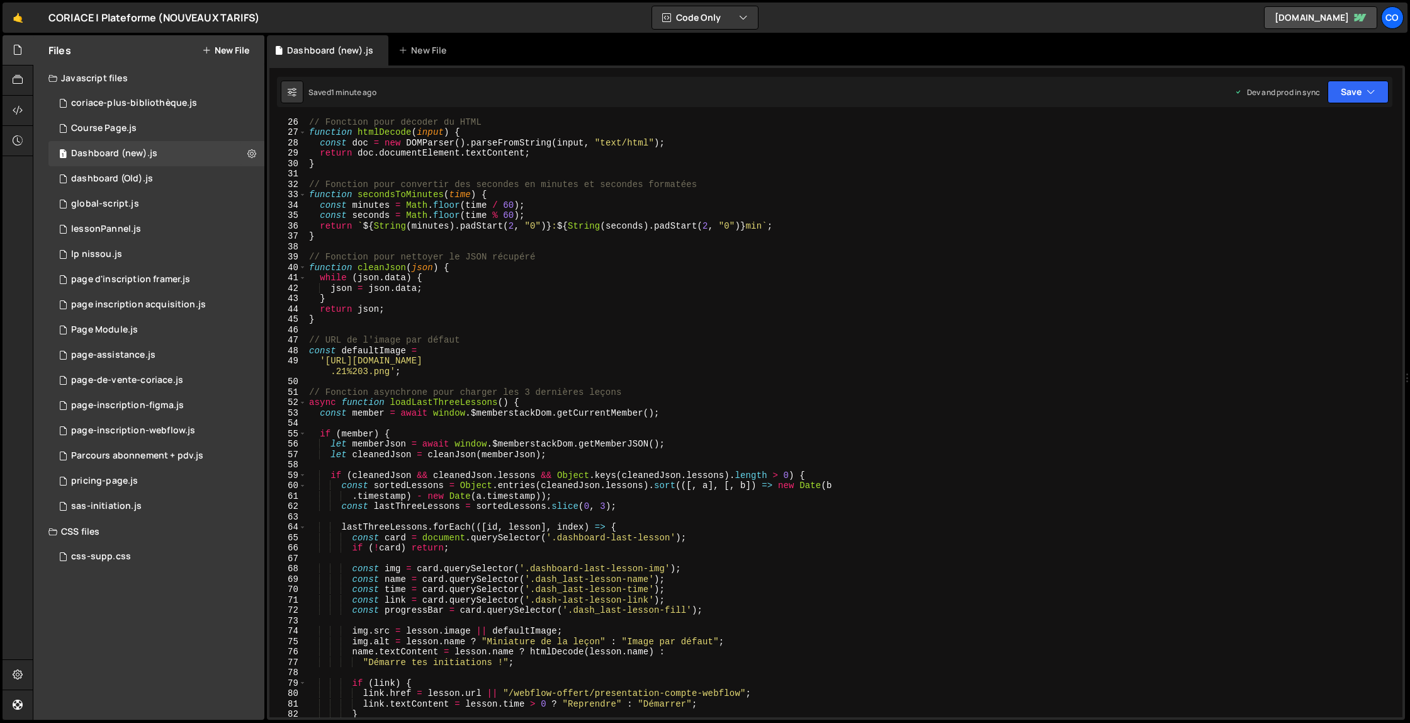
scroll to position [0, 0]
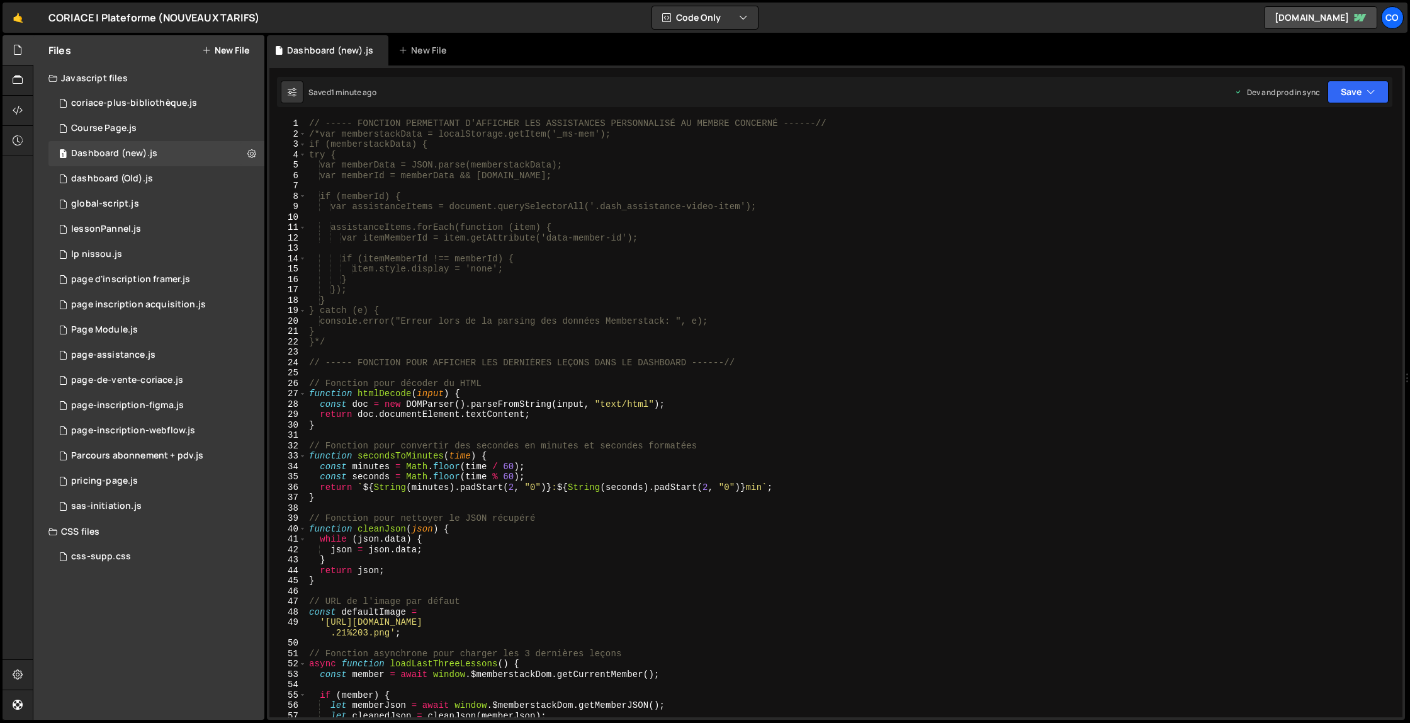
click at [309, 368] on div "// ----- FONCTION PERMETTANT D'AFFICHER LES ASSISTANCES PERSONNALISÉ AU MEMBRE …" at bounding box center [852, 427] width 1091 height 619
type textarea "// Fonction pour décoder du HTML"
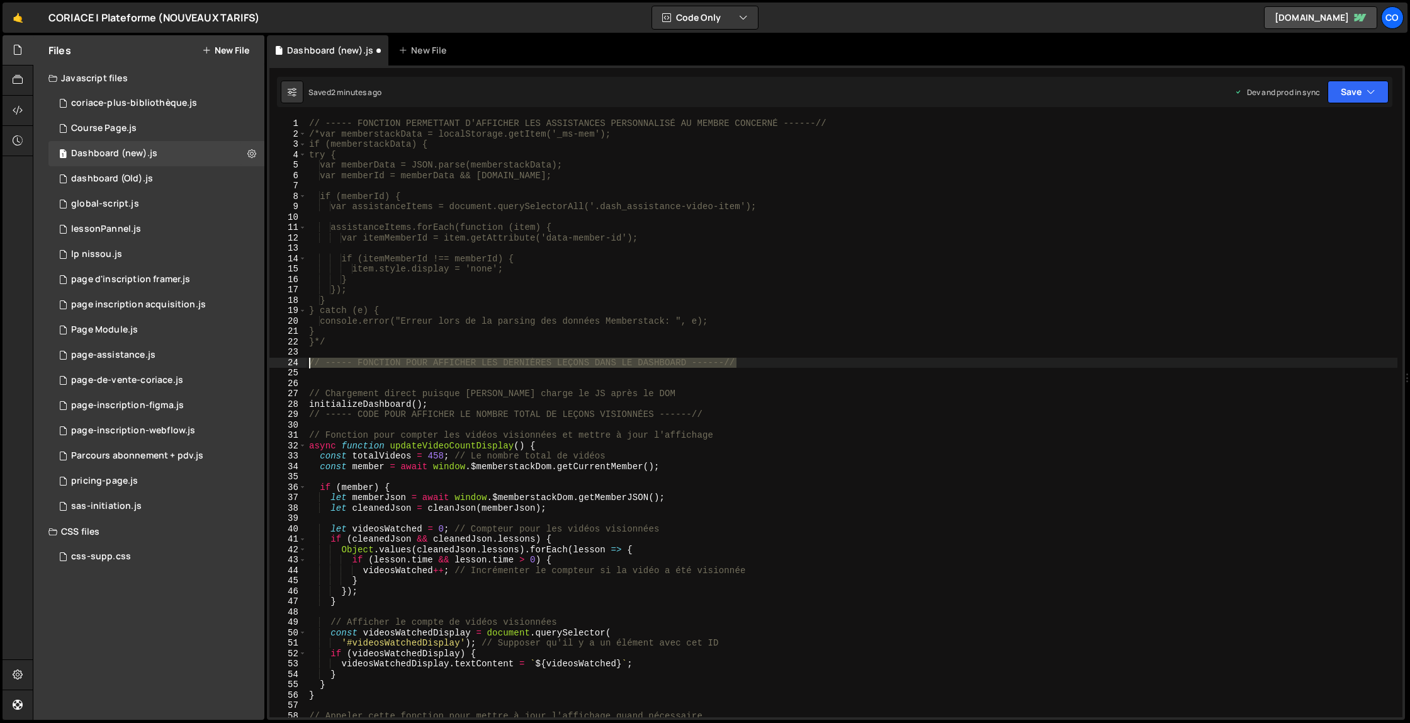
drag, startPoint x: 747, startPoint y: 363, endPoint x: 297, endPoint y: 365, distance: 450.1
click at [297, 365] on div "1 2 3 4 5 6 7 8 9 10 11 12 13 14 15 16 17 18 19 20 21 22 23 24 25 26 27 28 29 3…" at bounding box center [835, 417] width 1133 height 599
type textarea "// ----- FONCTION POUR AFFICHER LES DERNIÈRES LEÇONS DANS LE DASHBOARD ------//"
paste textarea "loadLastThreeLessons();"
type textarea "loadLastThreeLessons();"
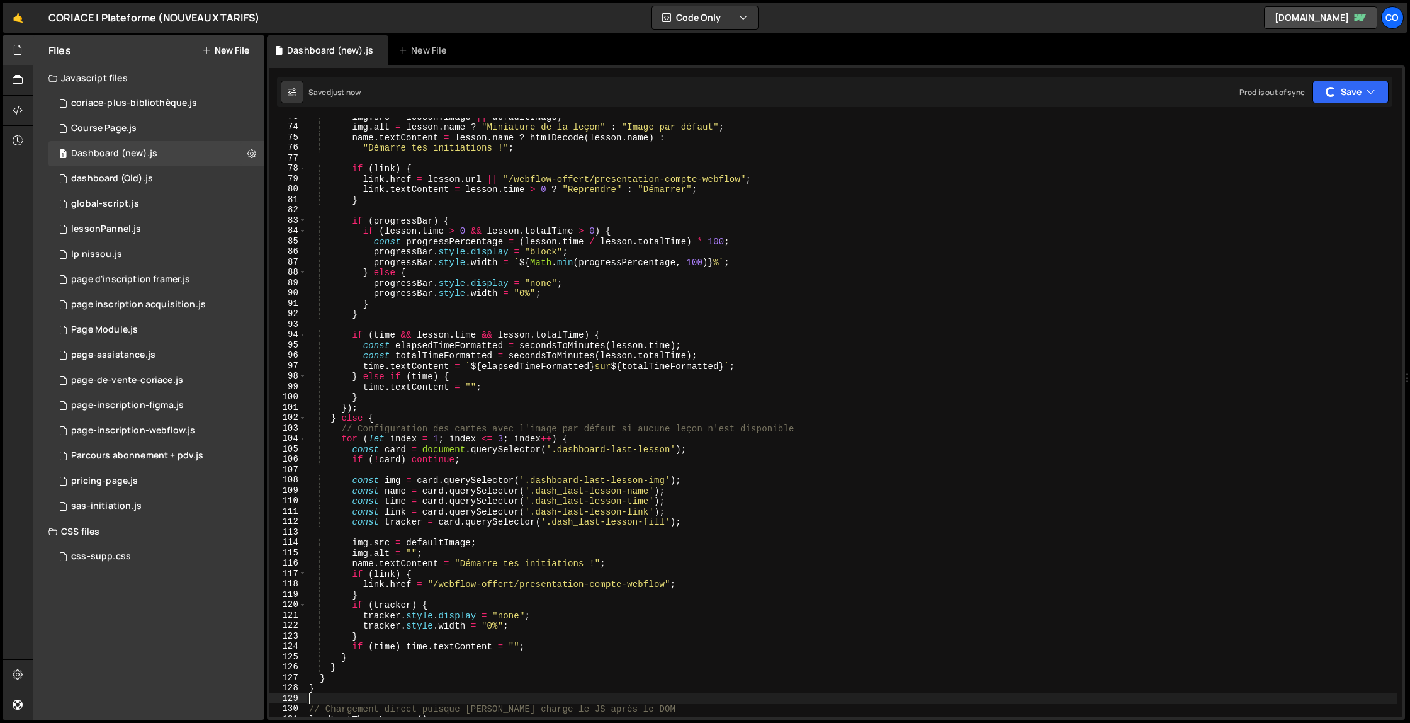
scroll to position [900, 0]
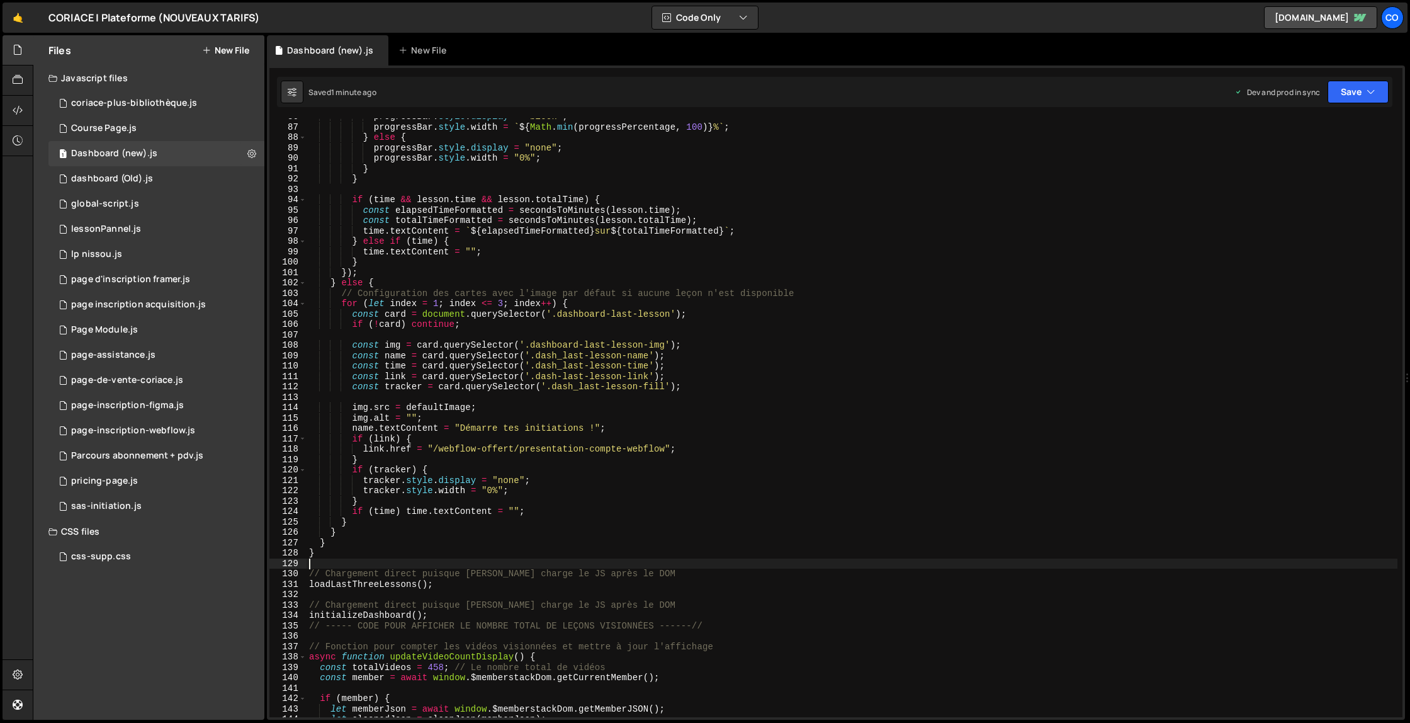
click at [448, 588] on div "progressBar . style . display = "block" ; progressBar . style . width = ` ${ Ma…" at bounding box center [852, 420] width 1091 height 619
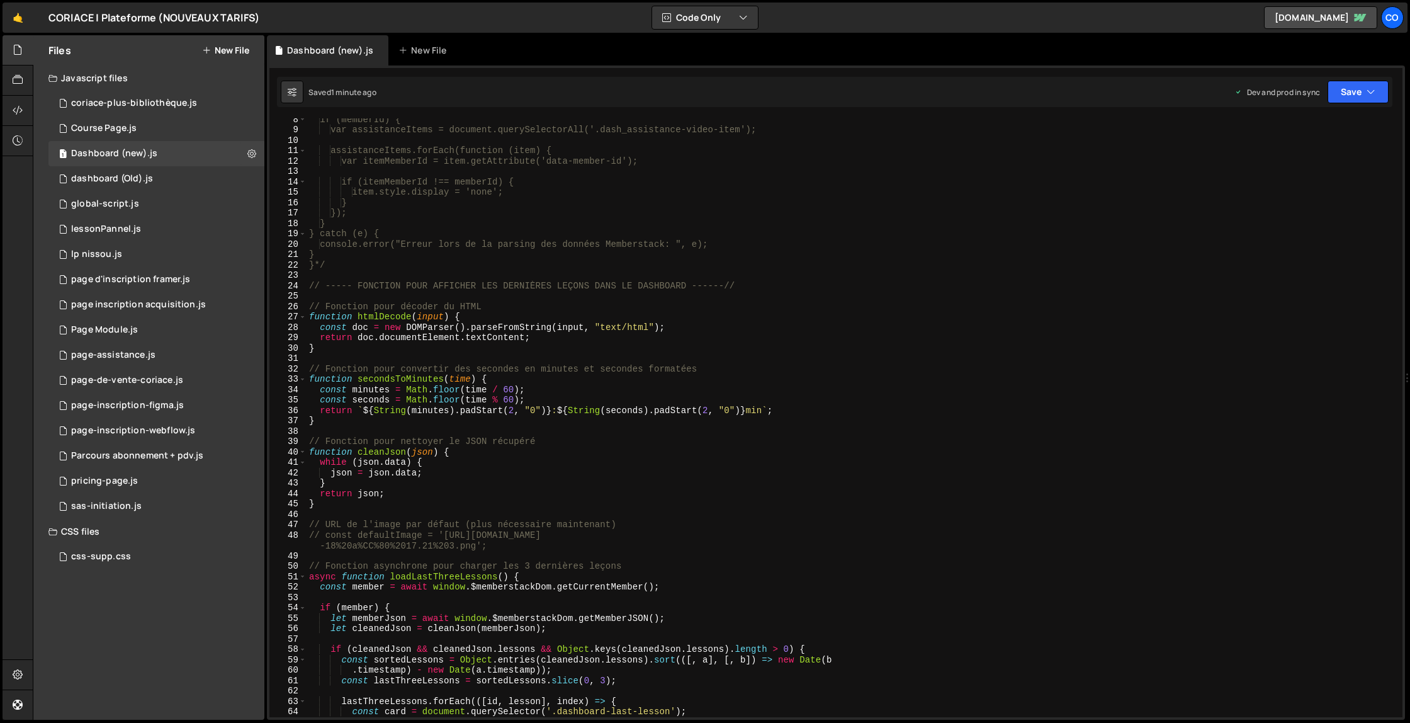
scroll to position [0, 0]
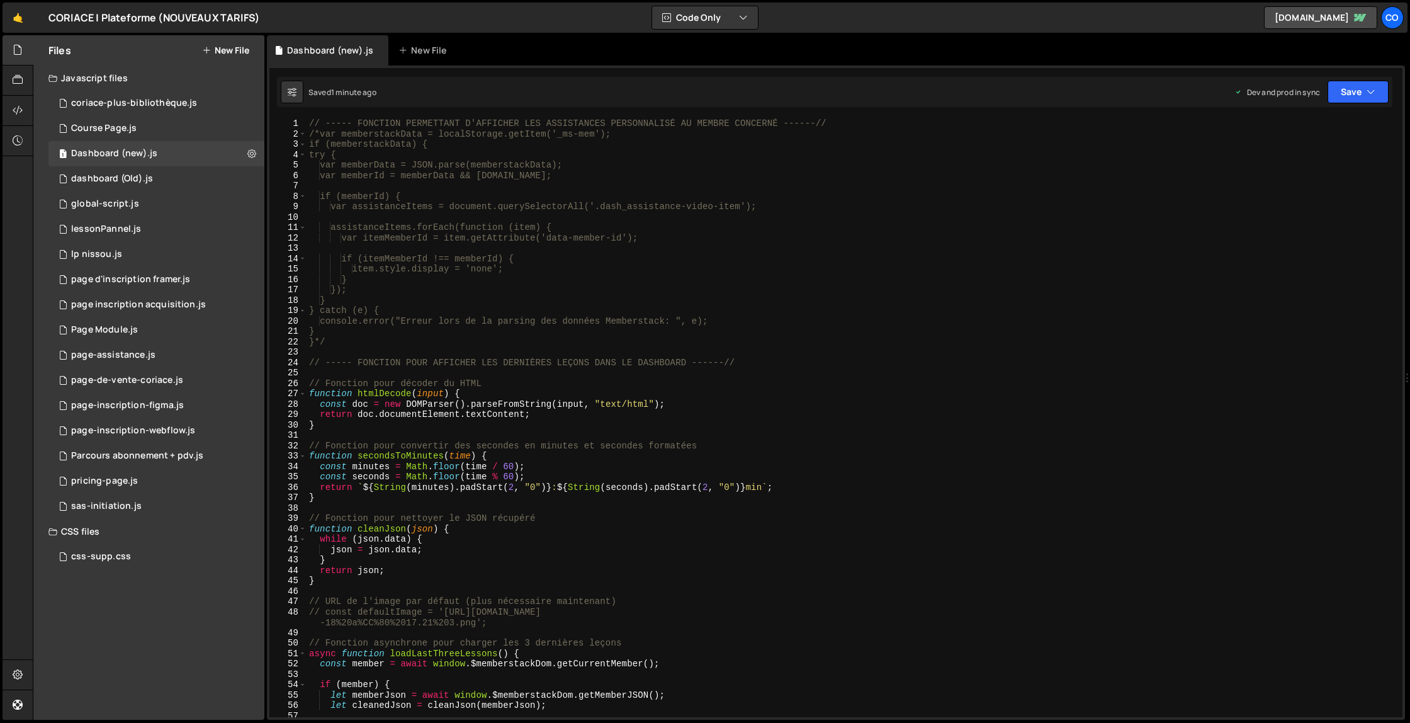
click at [310, 361] on div "// ----- FONCTION PERMETTANT D'AFFICHER LES ASSISTANCES PERSONNALISÉ AU MEMBRE …" at bounding box center [852, 427] width 1091 height 619
type textarea "// ----- FONCTION POUR AFFICHER LES DERNIÈRES LEÇONS DANS LE DASHBOARD ------//"
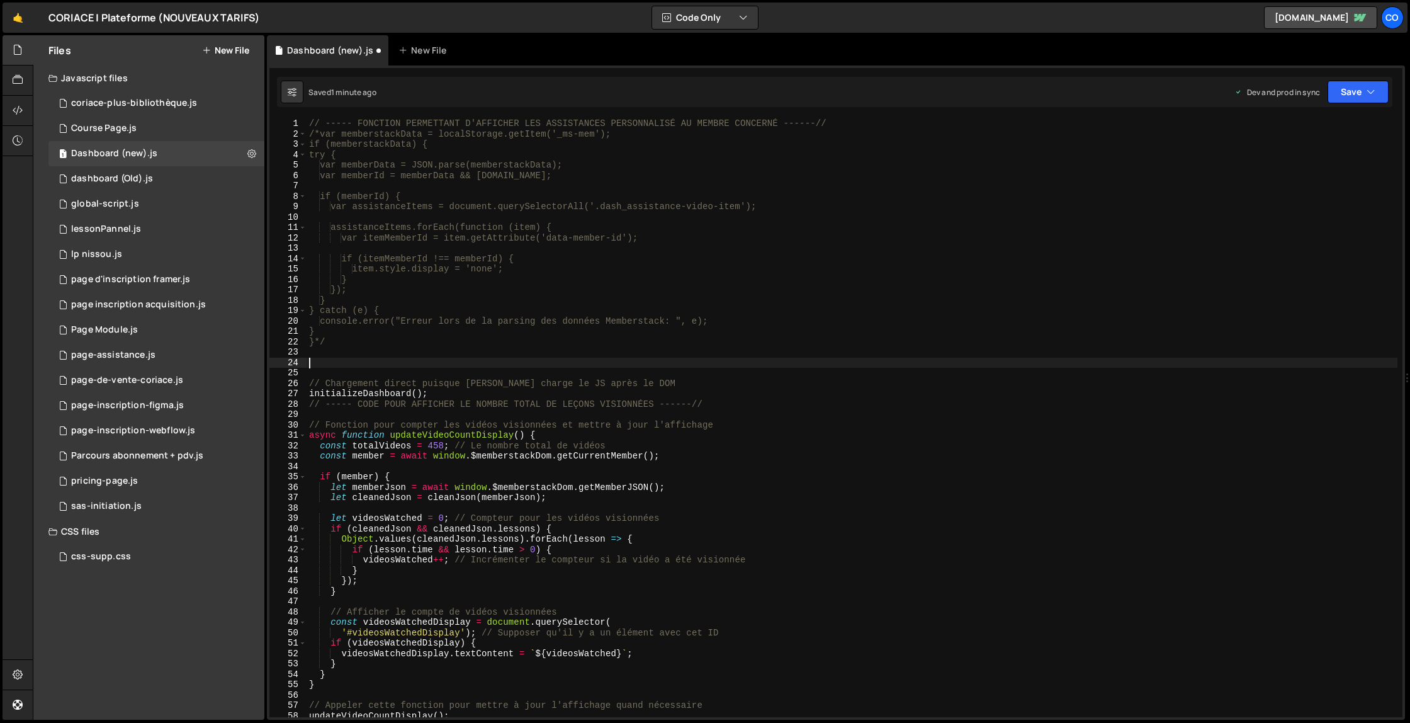
paste textarea "loadLastThreeLessons();"
type textarea "loadLastThreeLessons();"
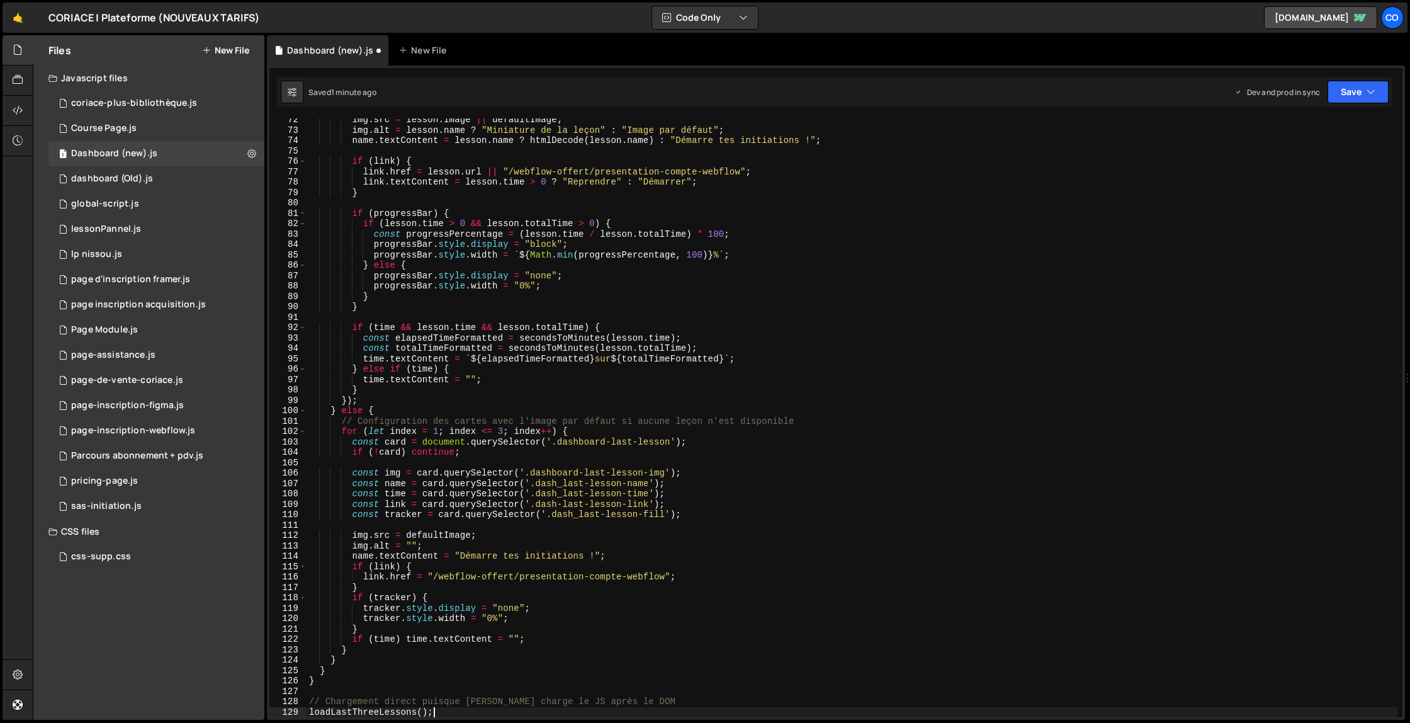
scroll to position [752, 0]
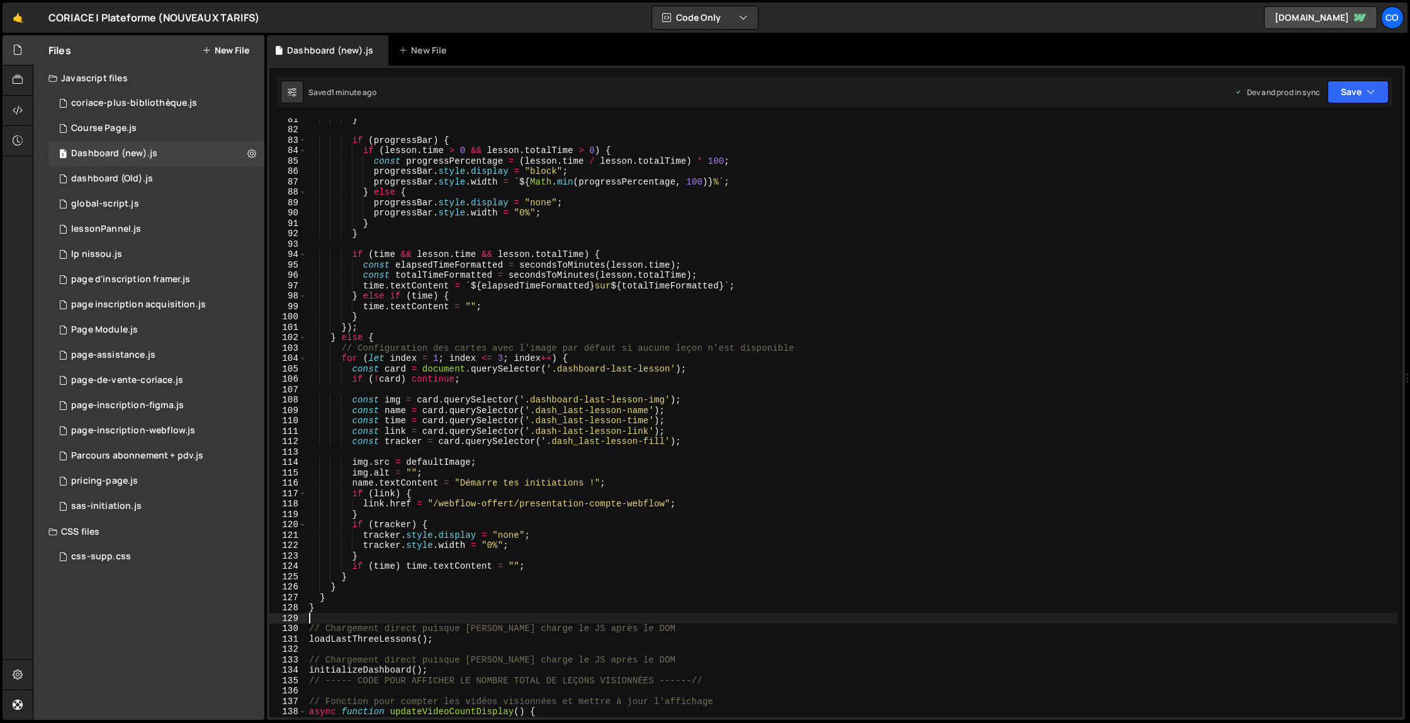
click at [441, 639] on div "} if ( progressBar ) { if ( lesson . time > 0 && lesson . totalTime > 0 ) { con…" at bounding box center [852, 423] width 1091 height 619
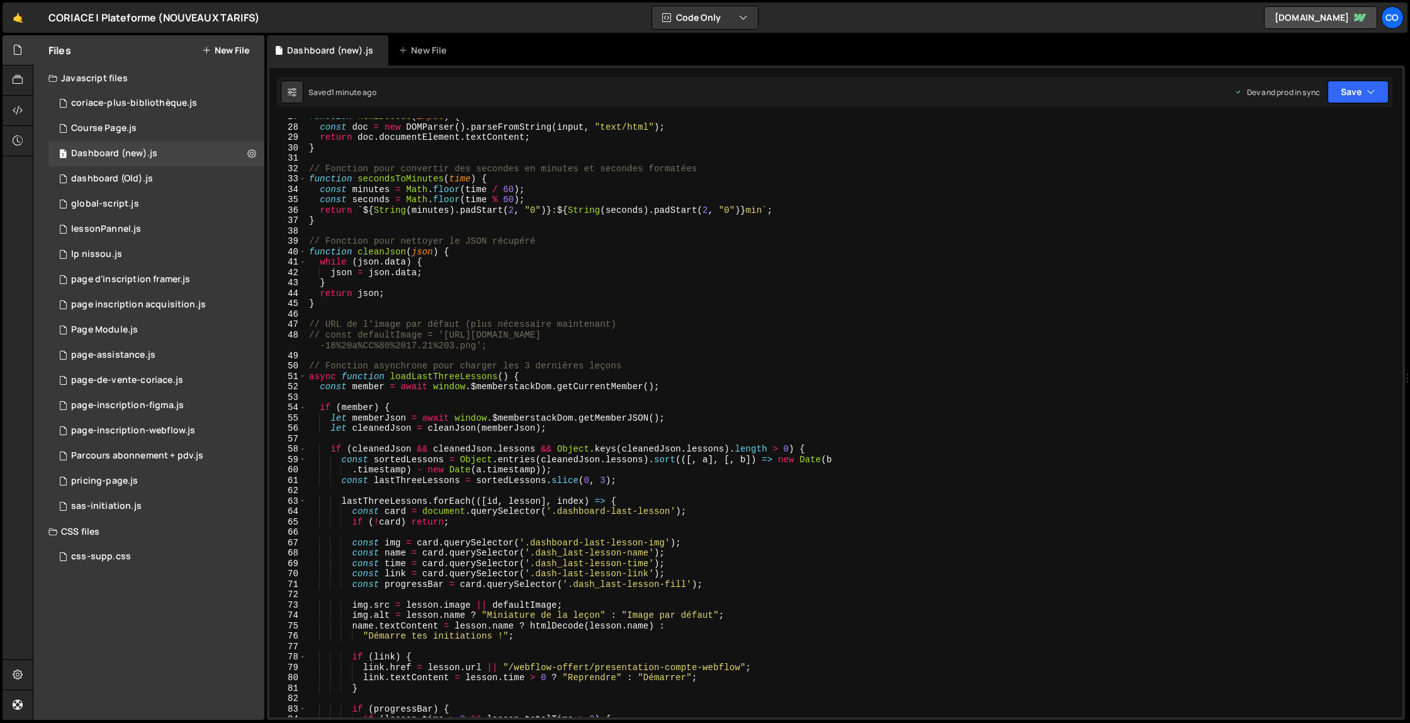
scroll to position [111, 0]
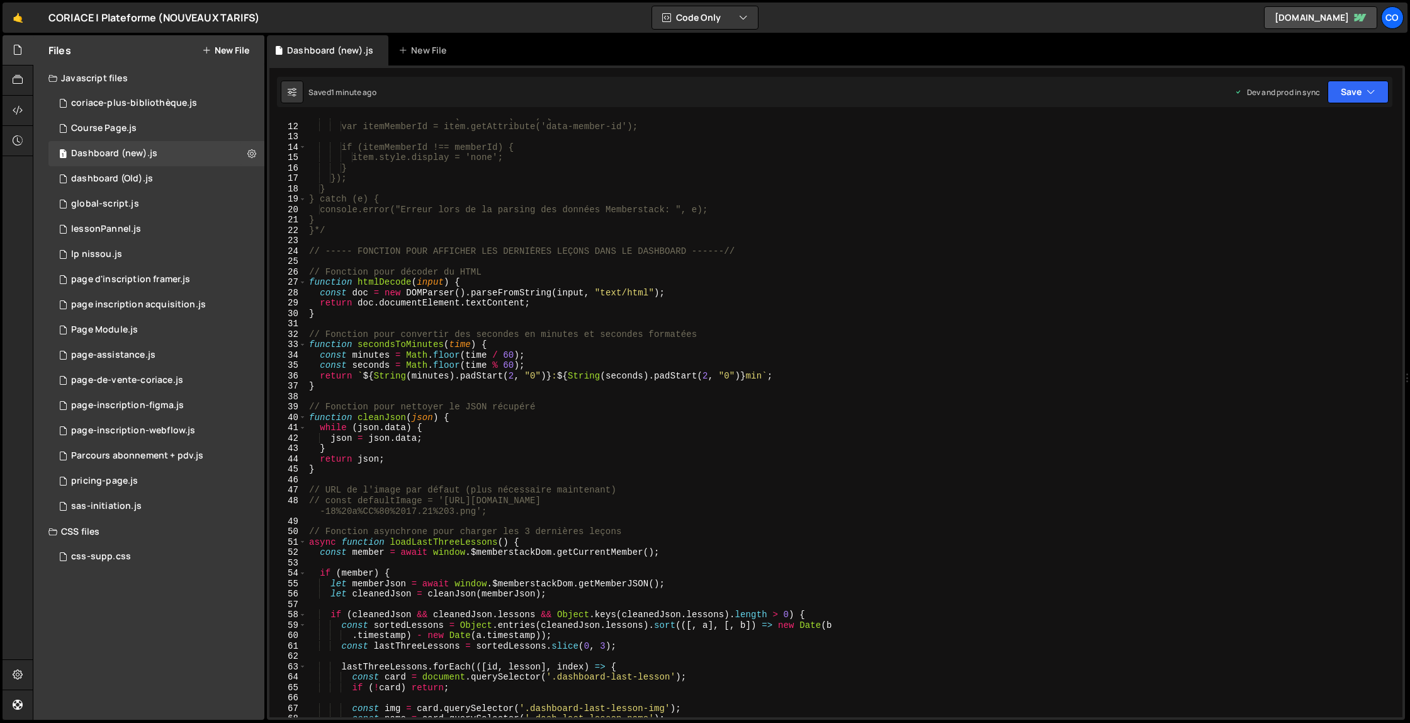
click at [308, 254] on div "assistanceItems.forEach(function (item) { var itemMemberId = item.getAttribute(…" at bounding box center [852, 420] width 1091 height 619
type textarea "// ----- FONCTION POUR AFFICHER LES DERNIÈRES LEÇONS DANS LE DASHBOARD ------//"
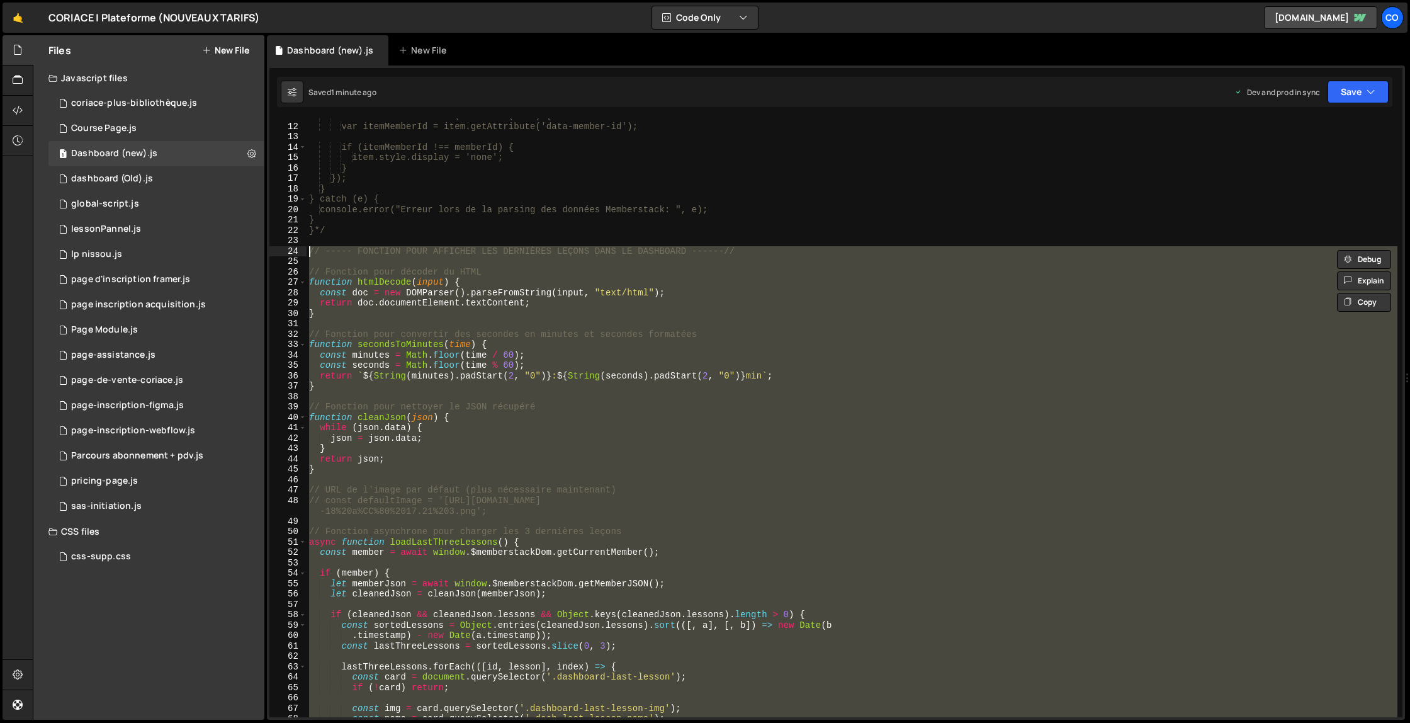
paste textarea "loadLastThreeLessons();"
type textarea "loadLastThreeLessons();"
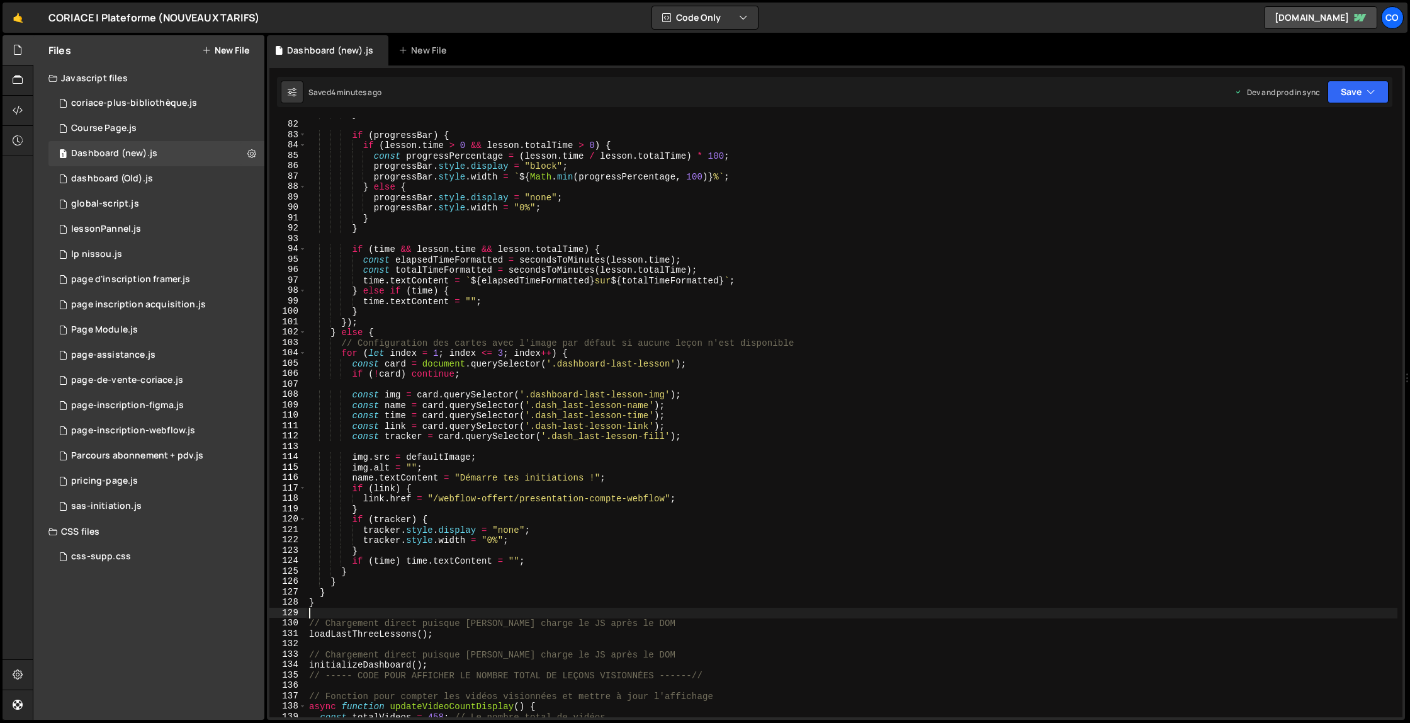
scroll to position [851, 0]
click at [441, 631] on div "} if ( progressBar ) { if ( lesson . time > 0 && lesson . totalTime > 0 ) { con…" at bounding box center [852, 418] width 1091 height 619
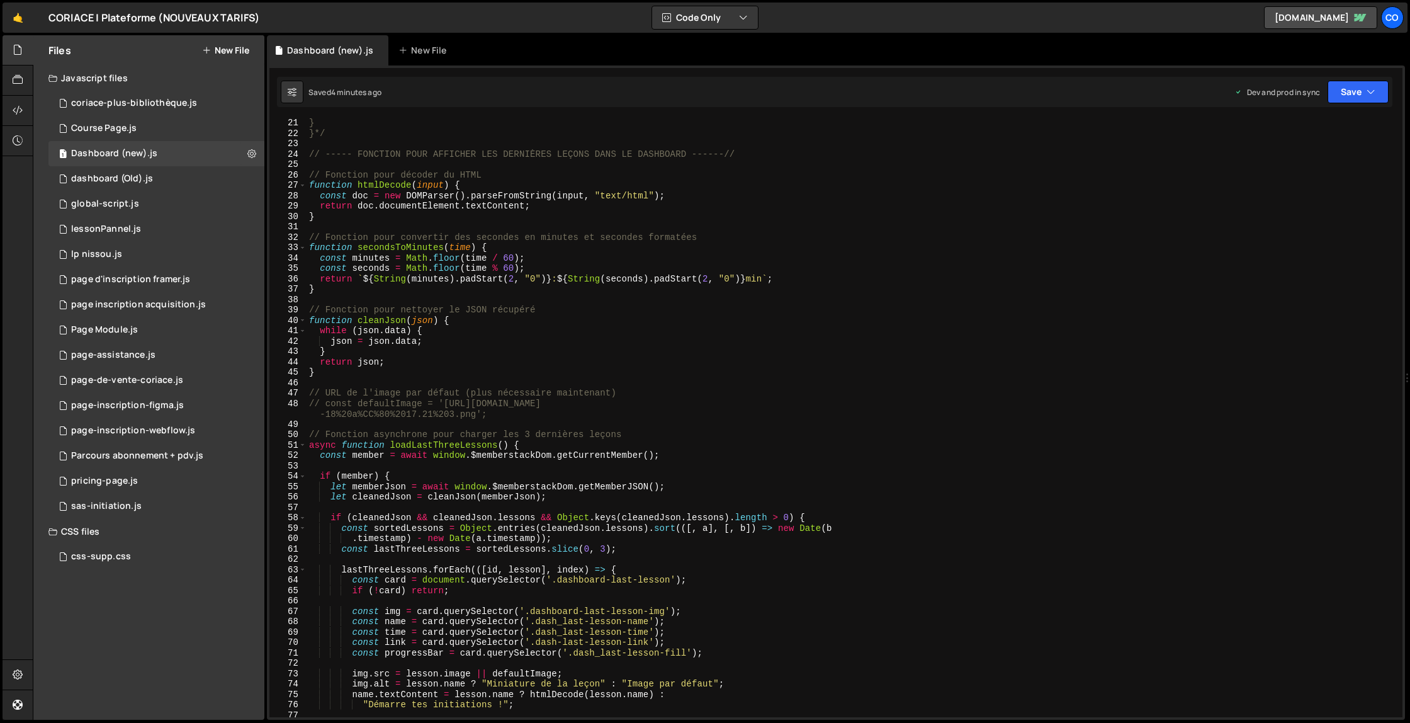
scroll to position [149, 0]
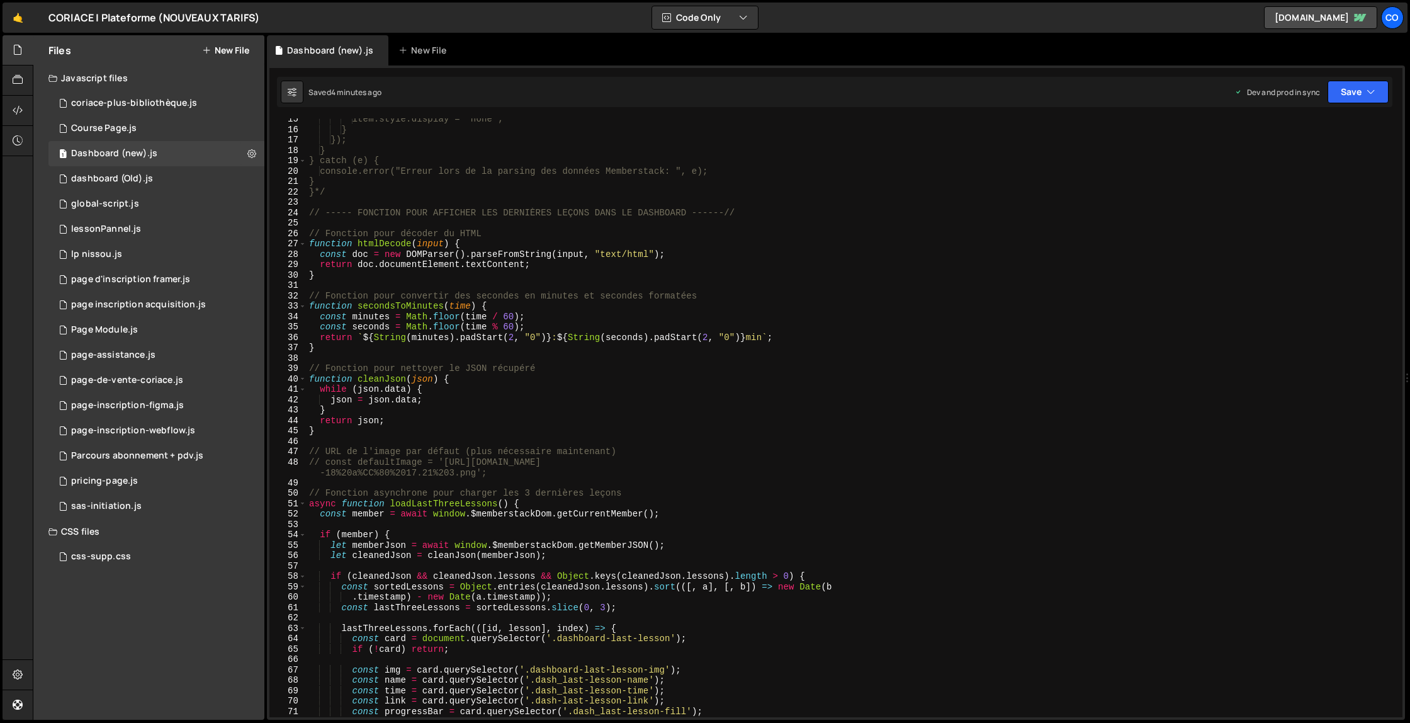
click at [308, 215] on div "item.style.display = 'none'; } }); } } catch (e) { console.error("Erreur lors d…" at bounding box center [852, 423] width 1091 height 619
type textarea "// ----- FONCTION POUR AFFICHER LES DERNIÈRES LEÇONS DANS LE DASHBOARD ------//"
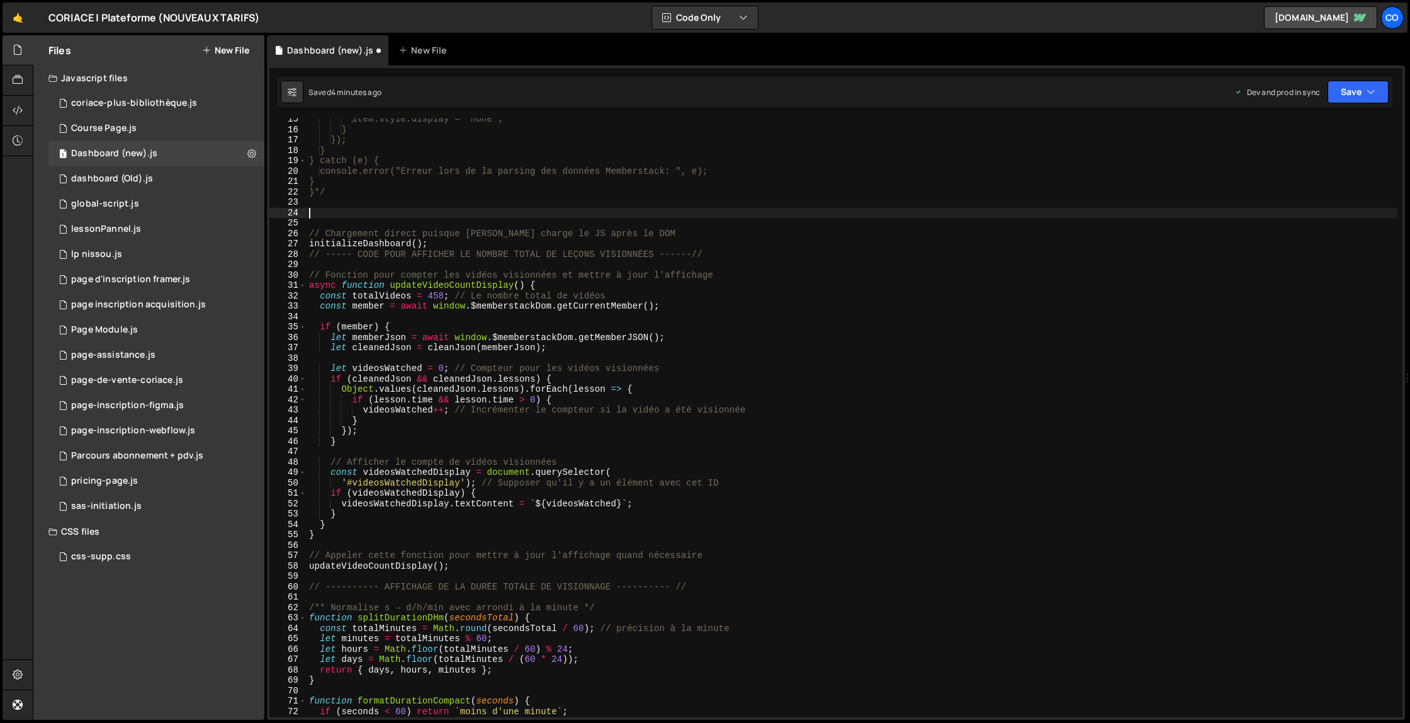
paste textarea "loadLastThreeLessons();"
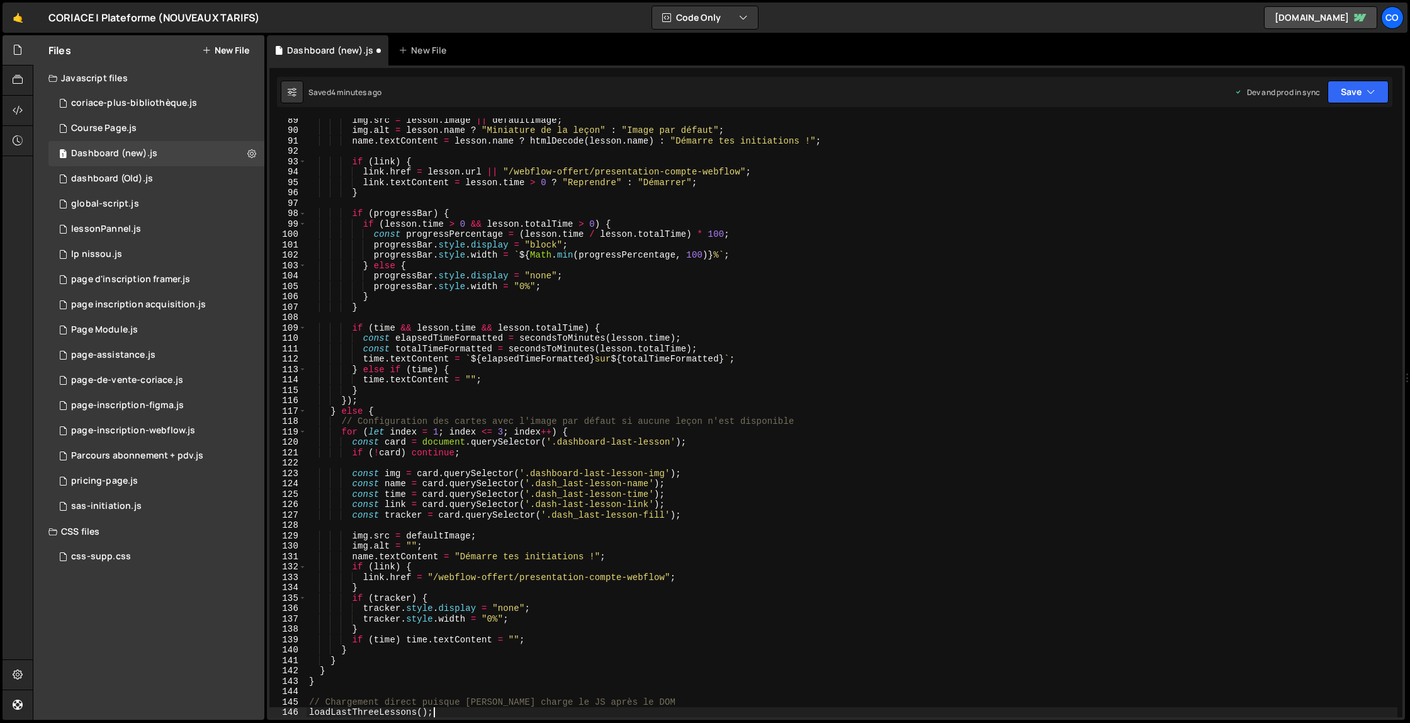
scroll to position [928, 0]
type textarea "// Chargement direct puisque [PERSON_NAME] charge le JS après le DOM"
